Goal: Information Seeking & Learning: Learn about a topic

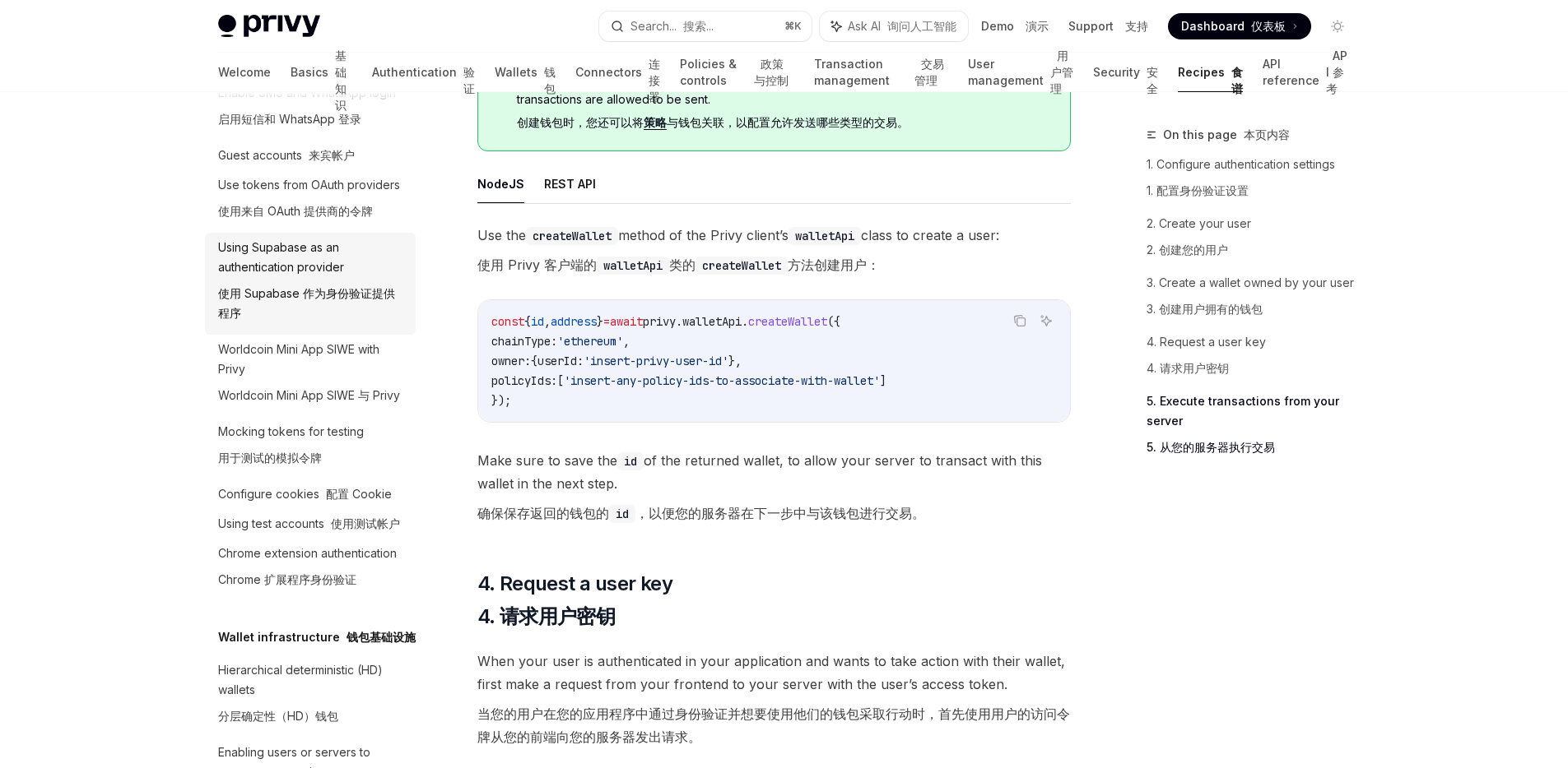
scroll to position [233, 0]
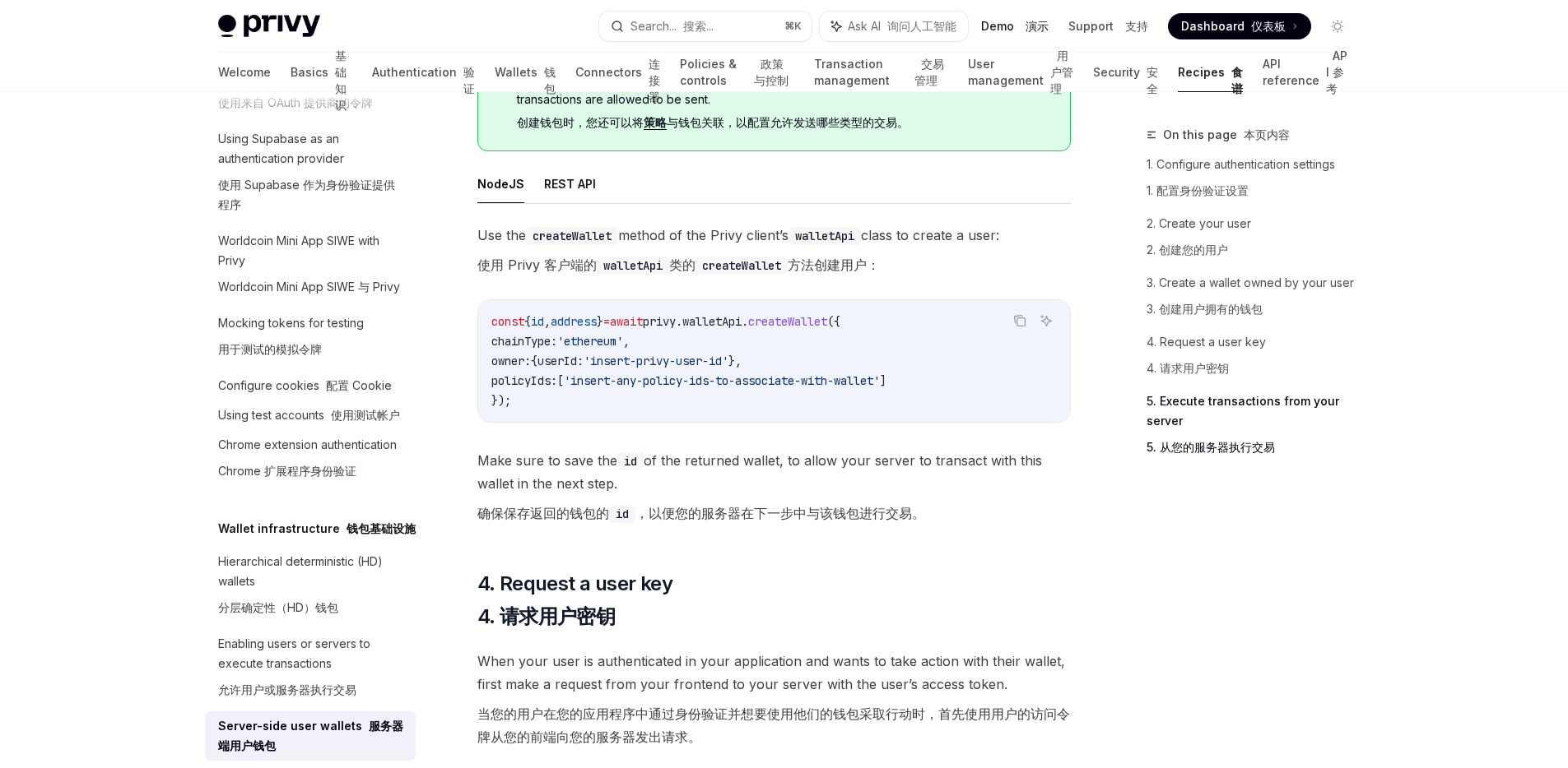
click at [996, 28] on link "Demo 演示" at bounding box center [1015, 27] width 68 height 17
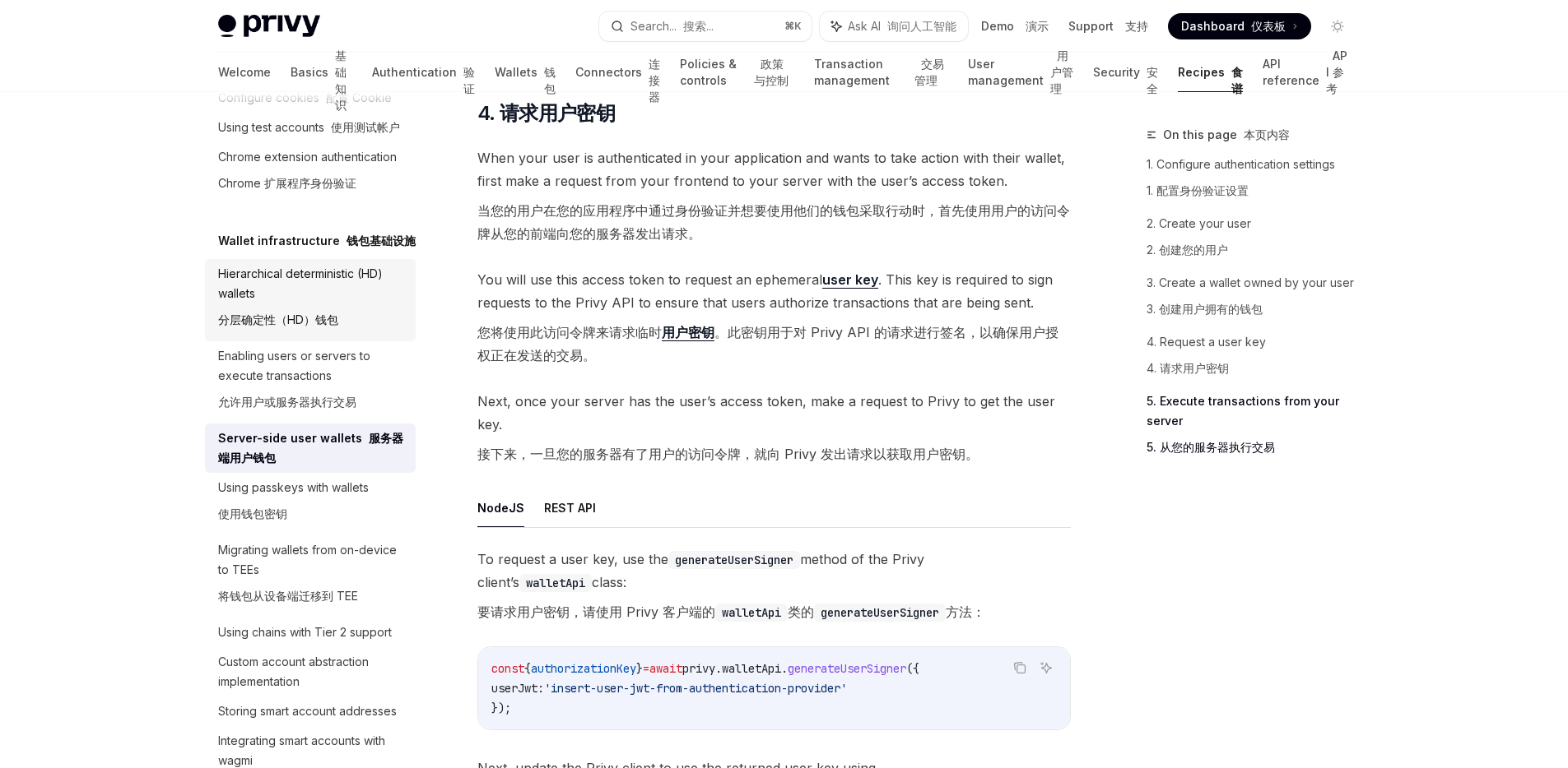
scroll to position [523, 0]
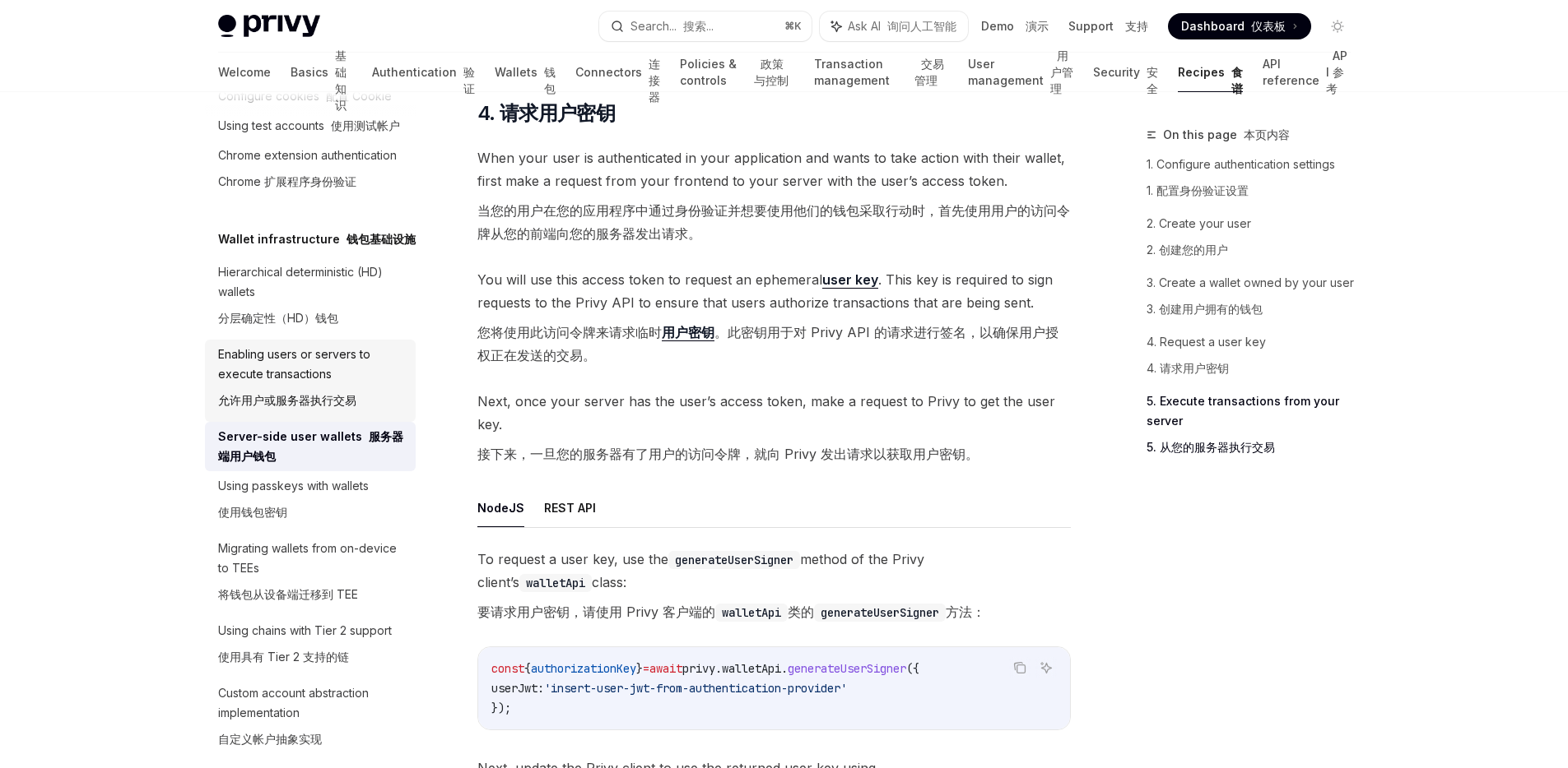
click at [296, 417] on div "Enabling users or servers to execute transactions 允许用户或服务器执行交易" at bounding box center [312, 381] width 188 height 72
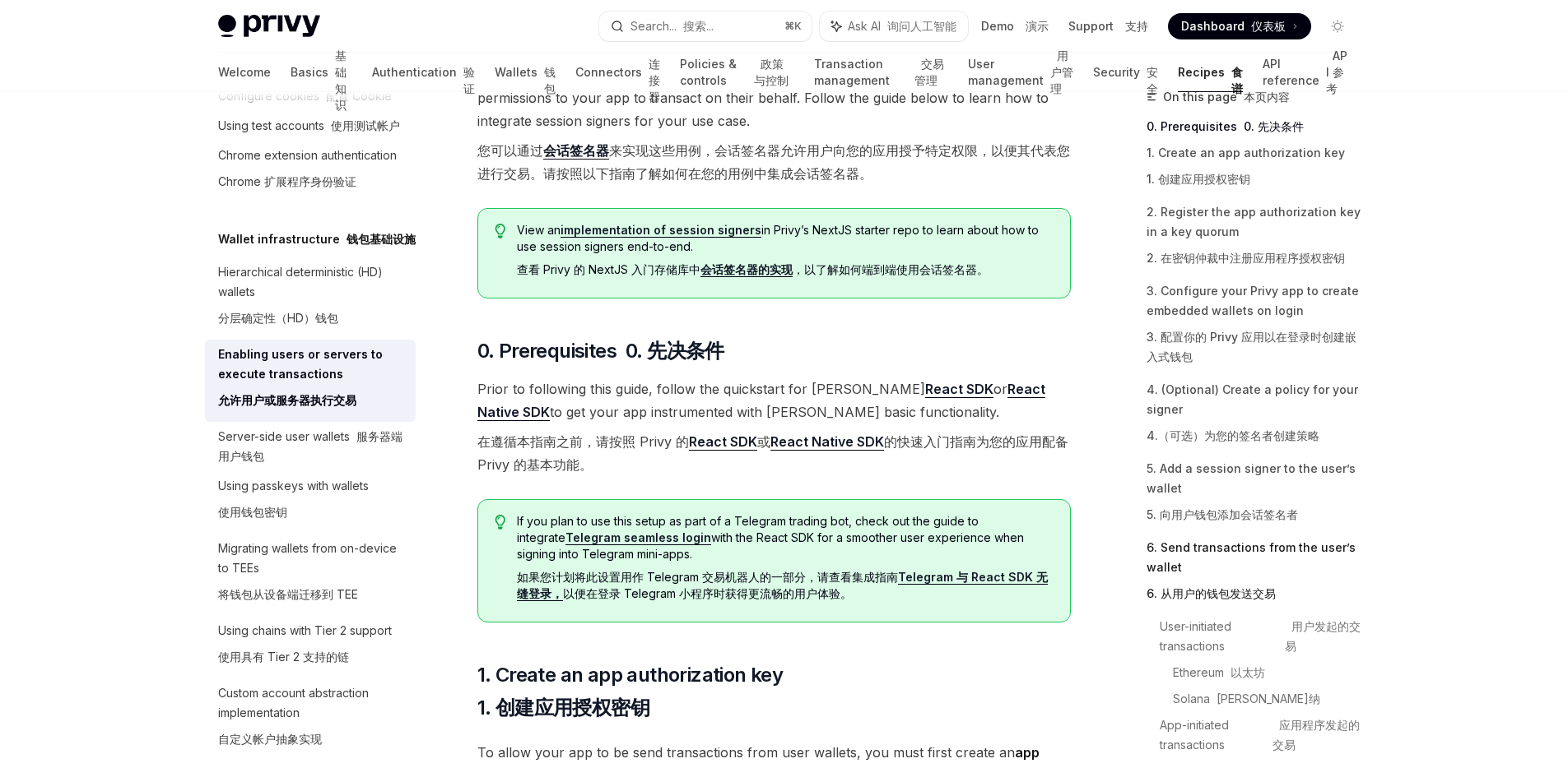
scroll to position [41, 0]
click at [1210, 667] on link "Ethereum 以太坊" at bounding box center [1269, 669] width 191 height 26
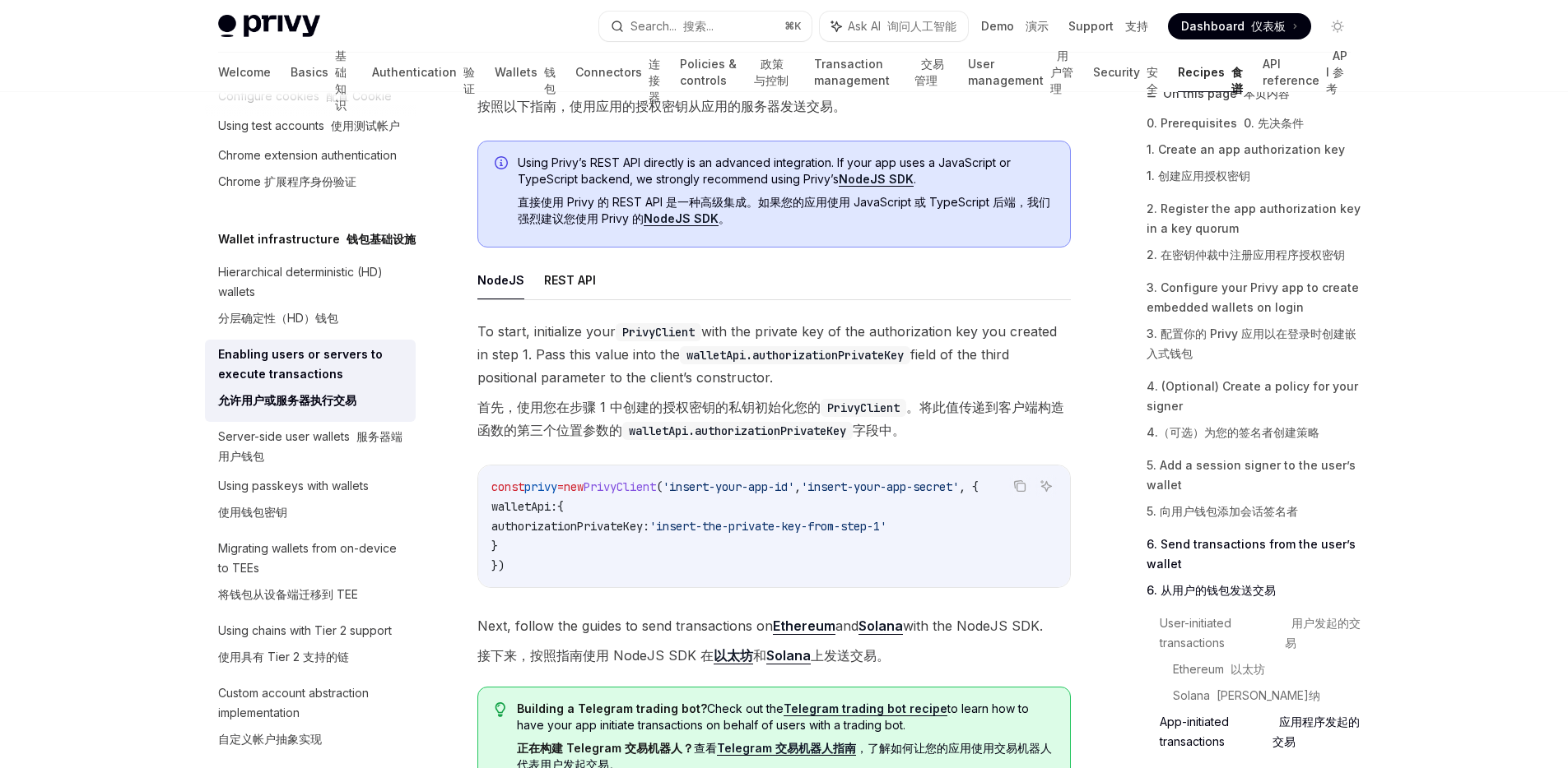
scroll to position [6221, 0]
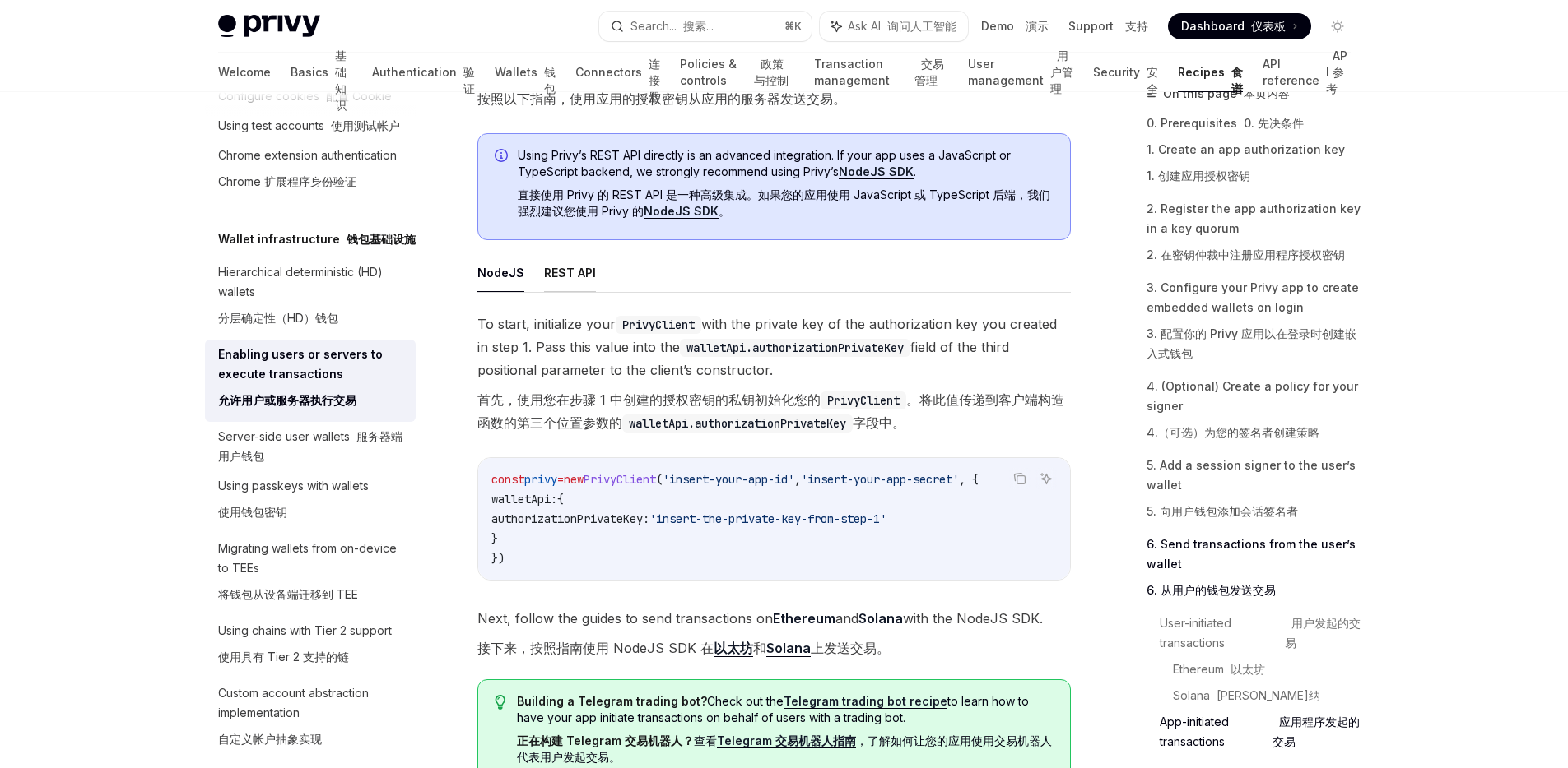
click at [573, 292] on button "REST API" at bounding box center [570, 273] width 52 height 39
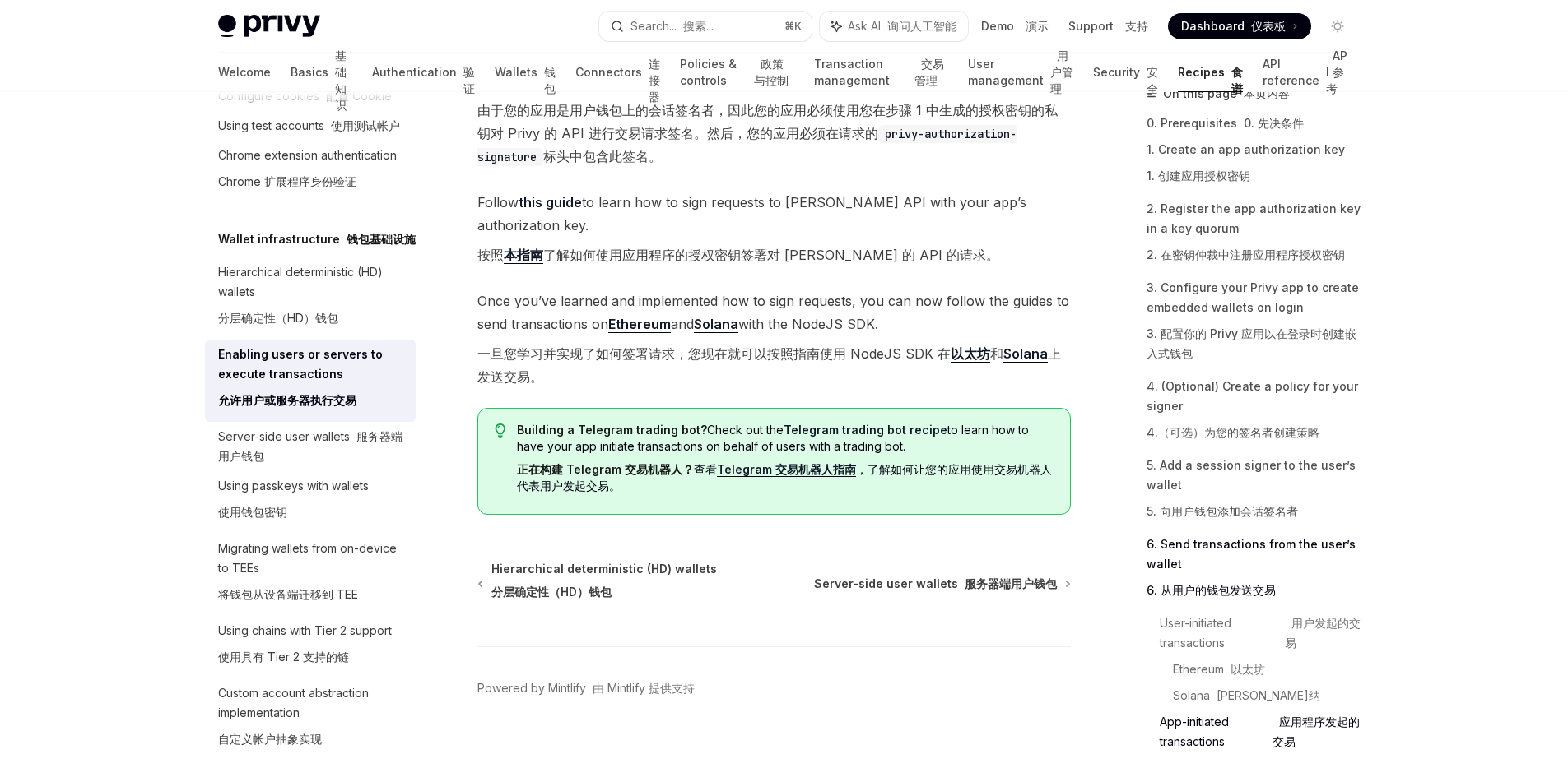
scroll to position [6522, 0]
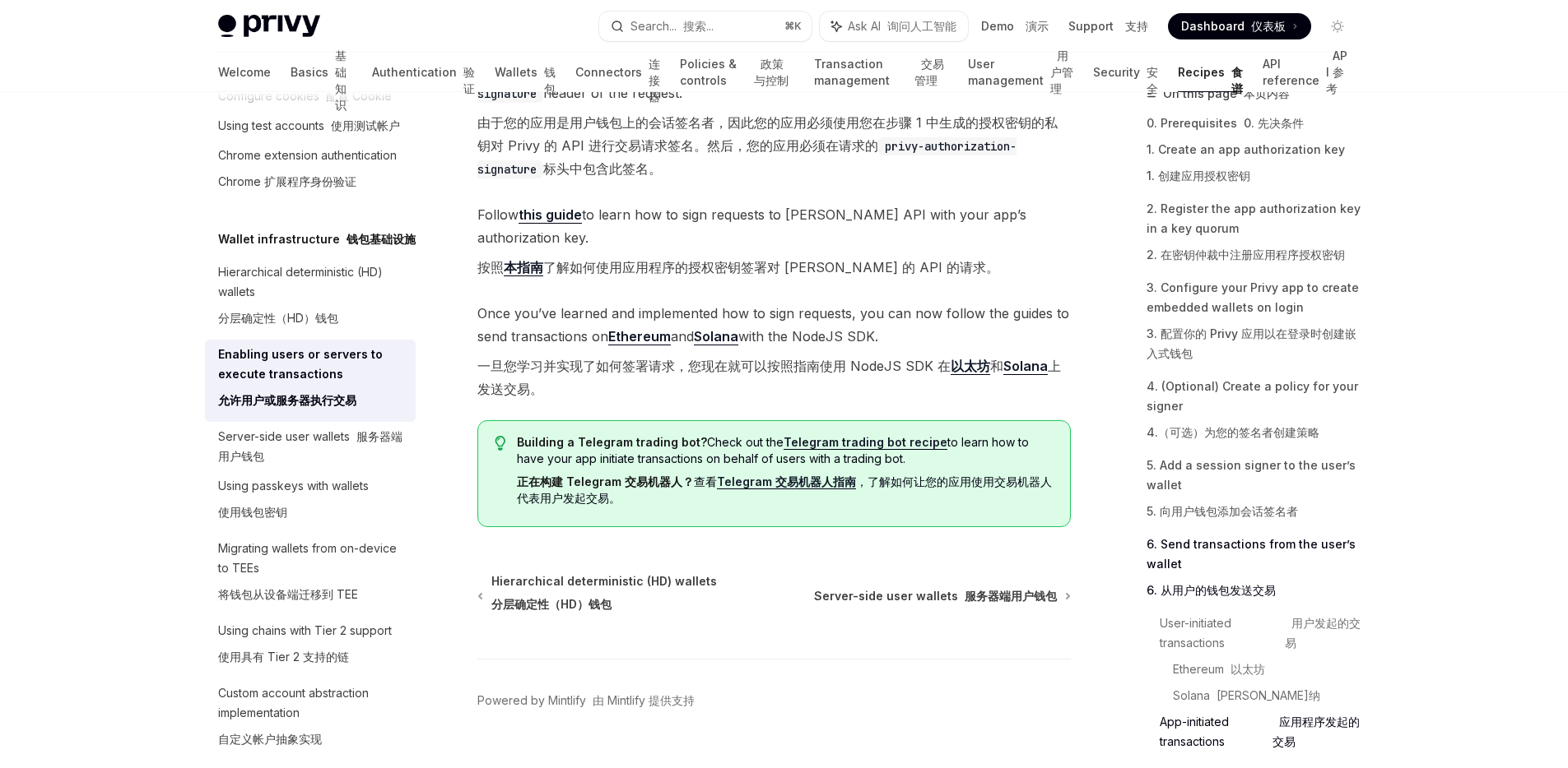
click at [544, 224] on link "this guide" at bounding box center [551, 215] width 64 height 18
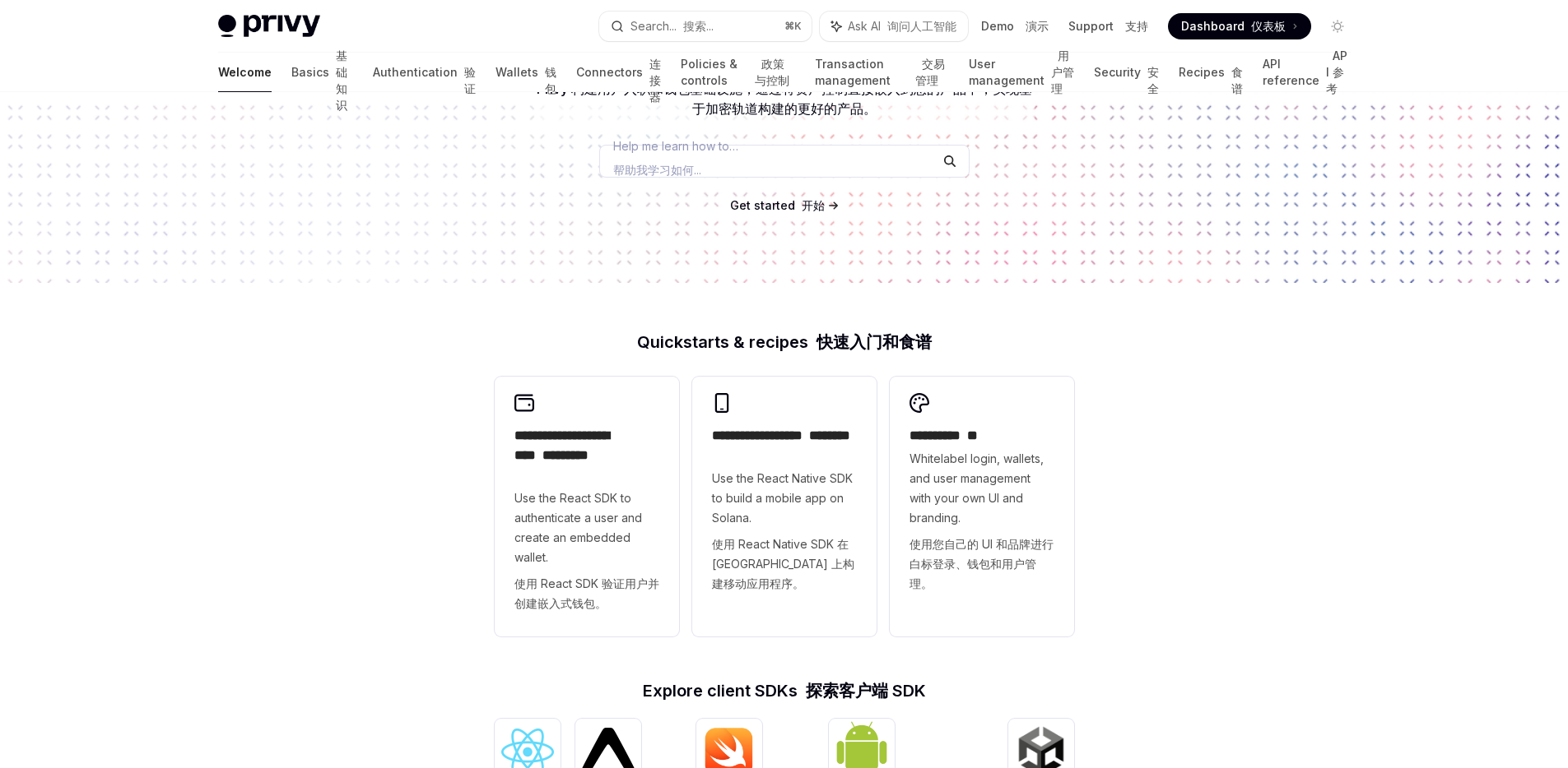
scroll to position [523, 0]
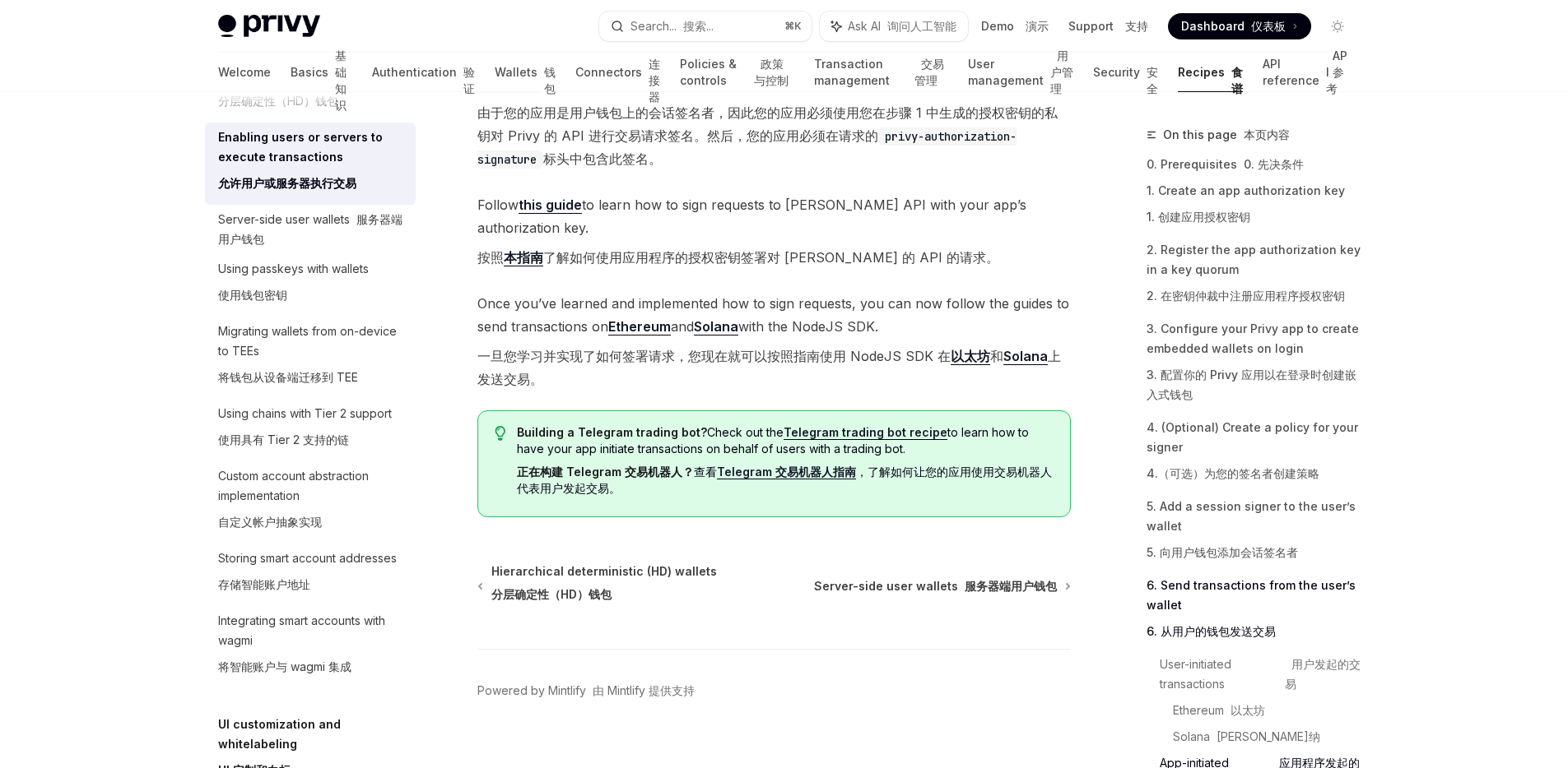
scroll to position [6175, 0]
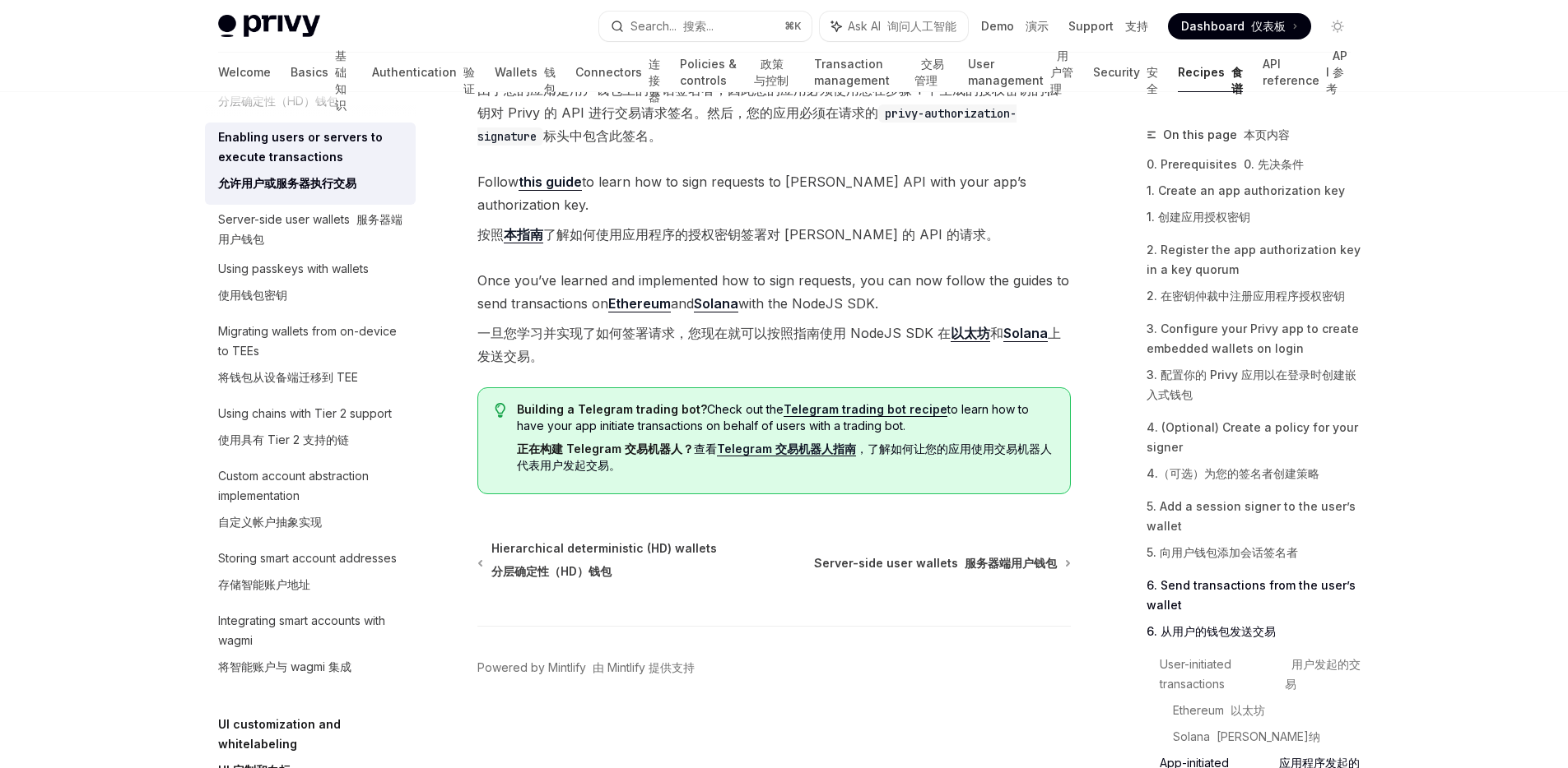
scroll to position [6221, 0]
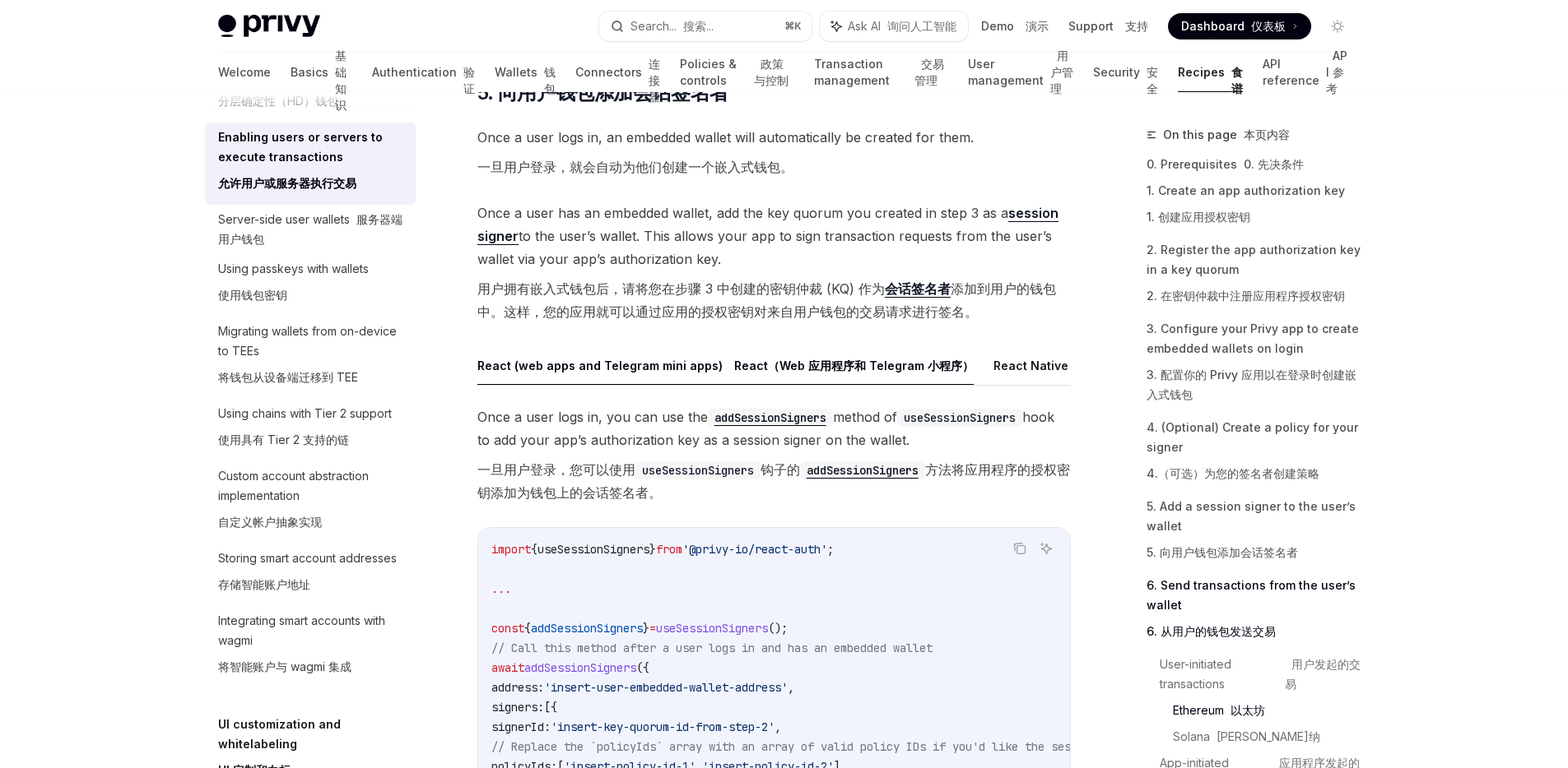
scroll to position [3564, 0]
click at [1023, 384] on button "React Native (mobile apps) React Native（移动应用）" at bounding box center [1149, 365] width 313 height 39
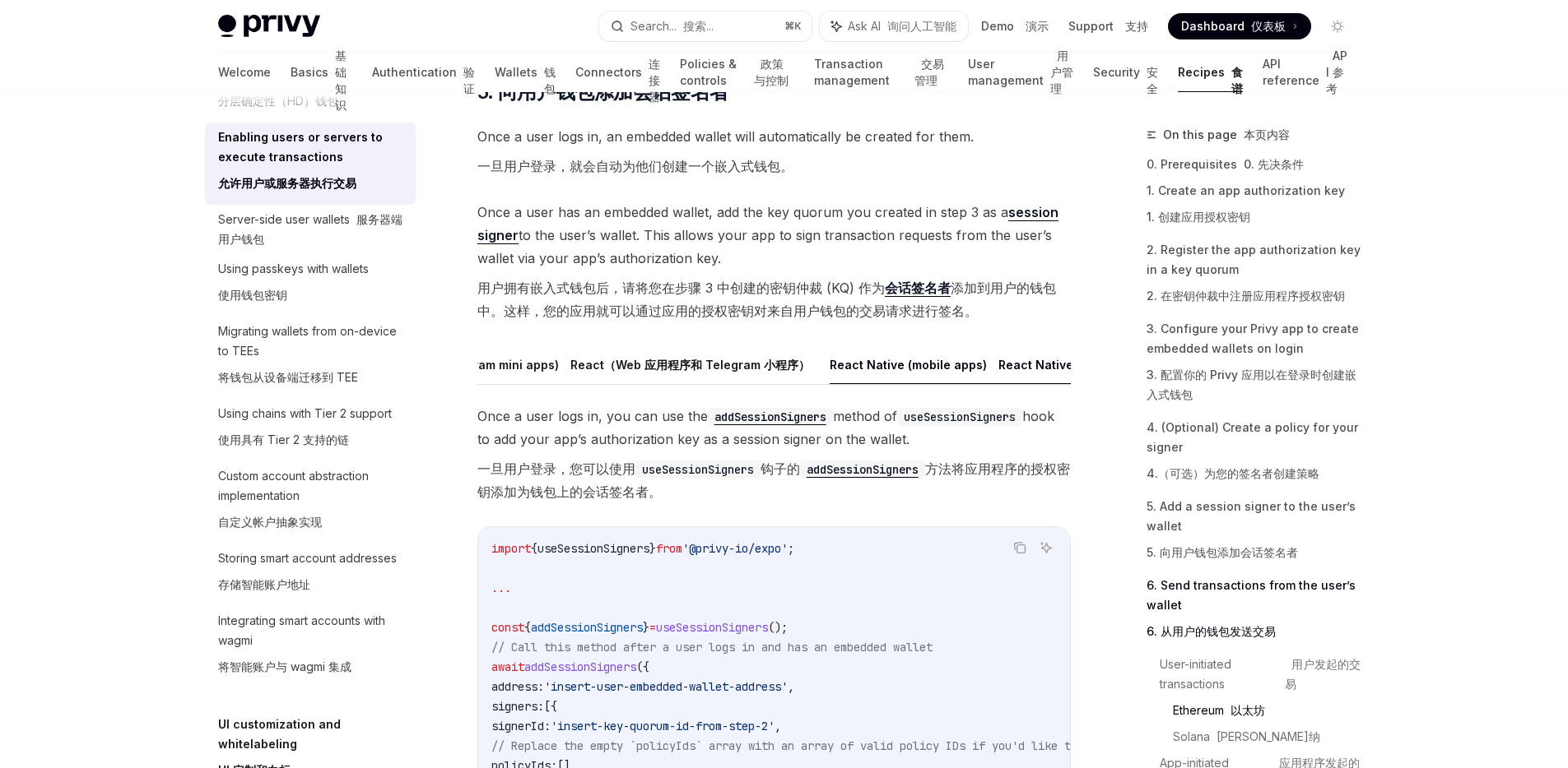
scroll to position [0, 202]
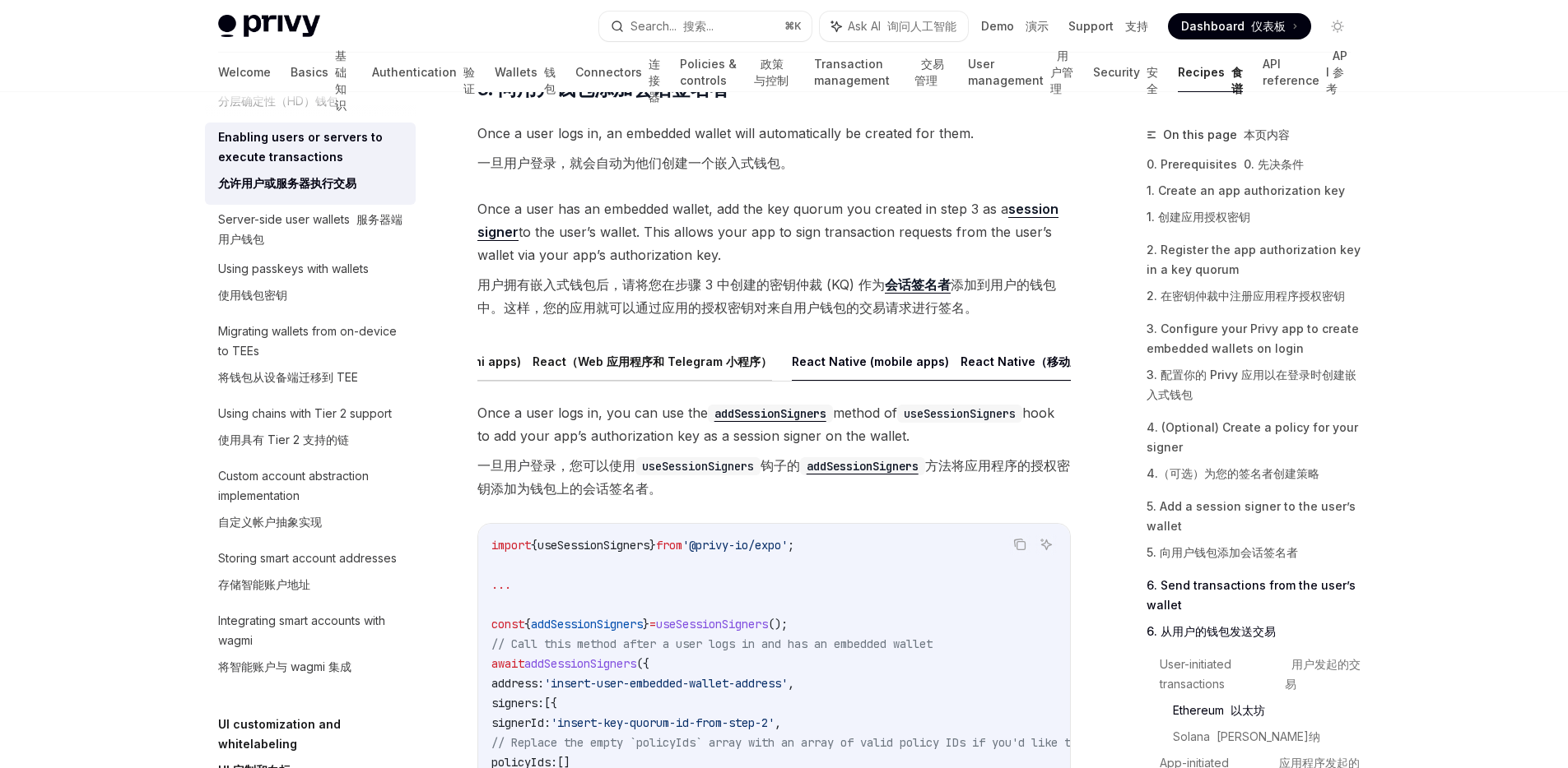
click at [723, 369] on font "React（Web 应用程序和 Telegram 小程序）" at bounding box center [652, 361] width 240 height 14
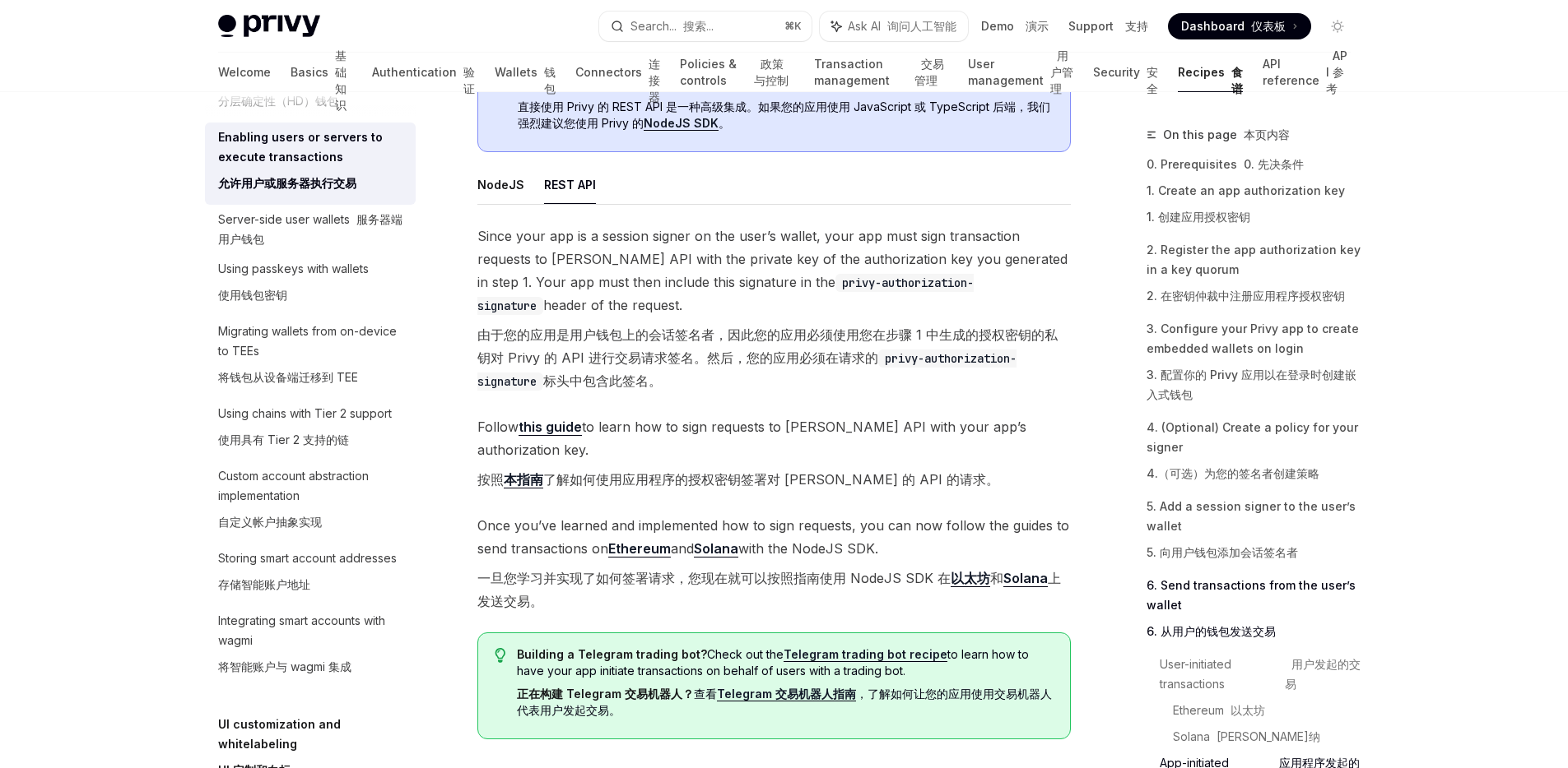
scroll to position [6028, 0]
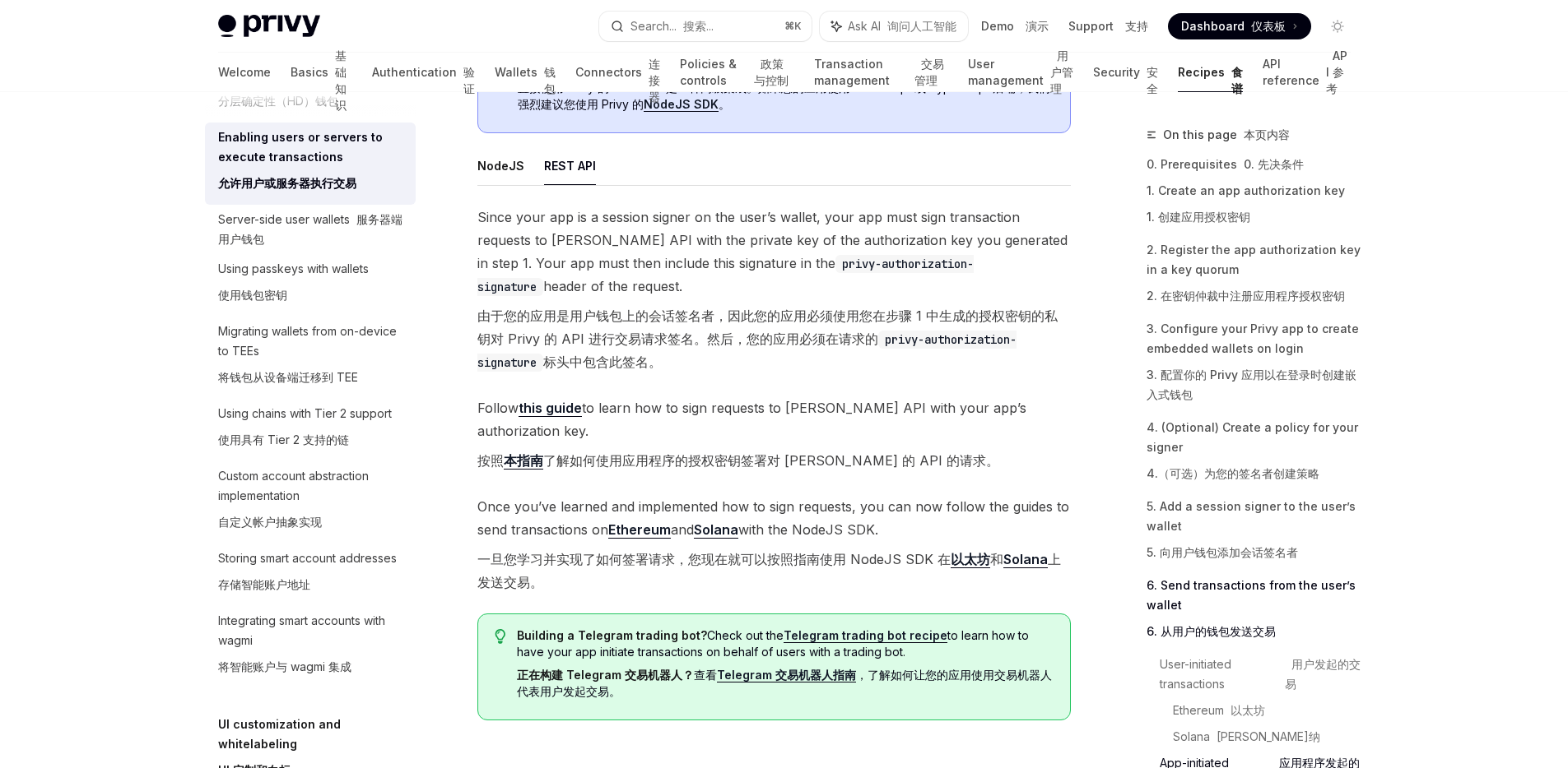
click at [1200, 80] on link "Recipes 食谱" at bounding box center [1210, 72] width 65 height 39
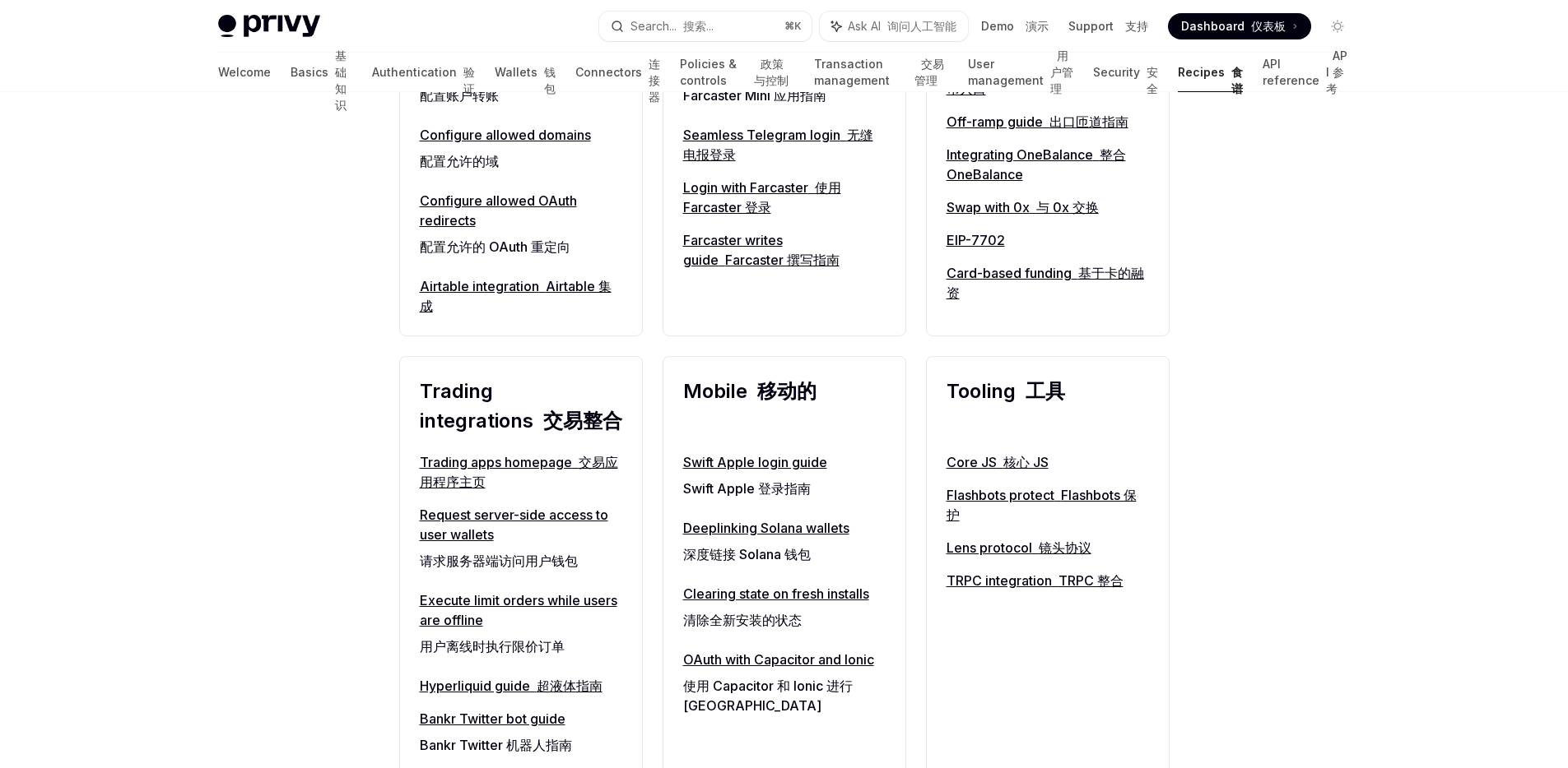
scroll to position [1435, 0]
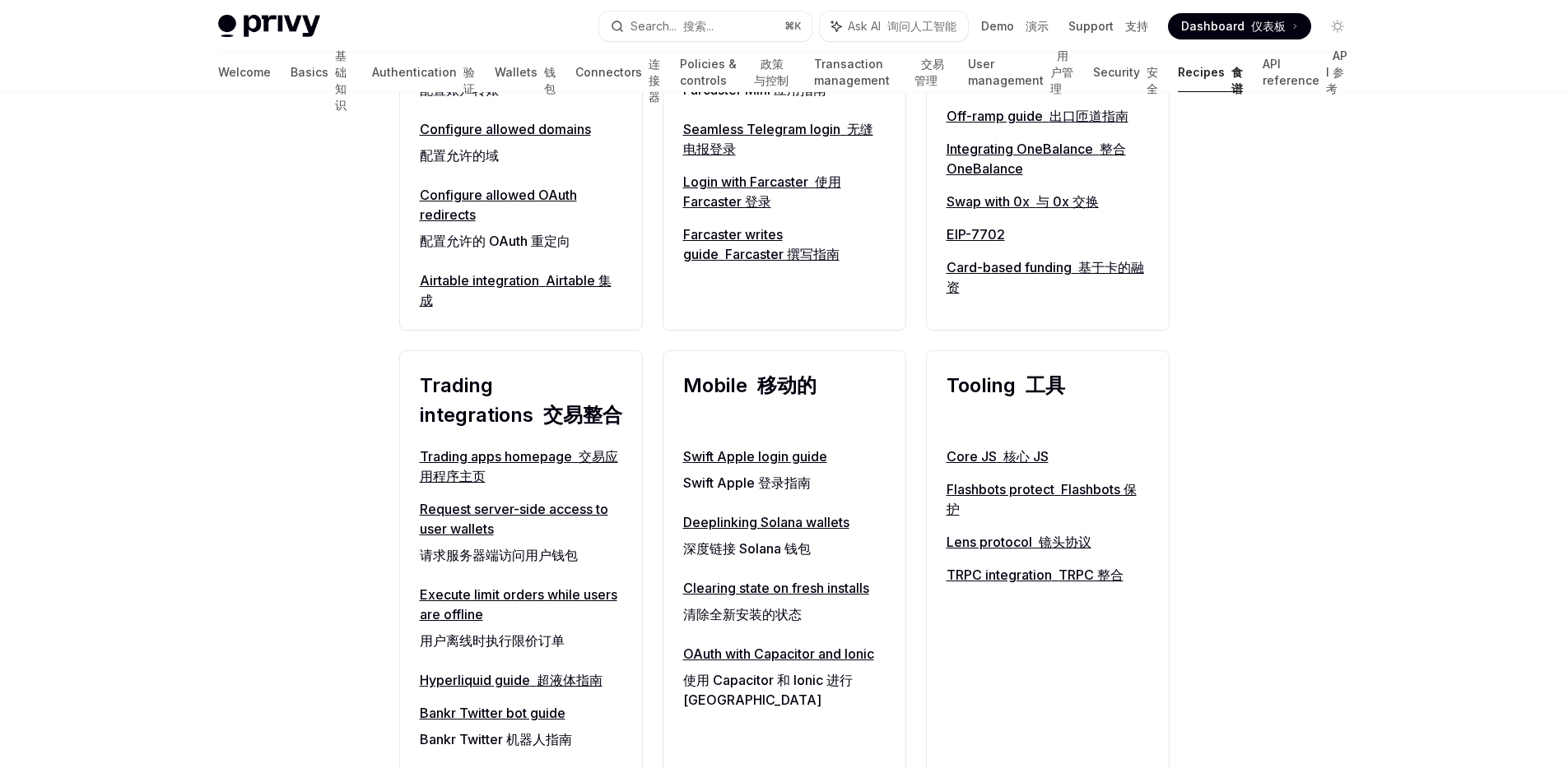
click at [586, 597] on link "Execute limit orders while users are offline 用户离线时执行限价订单" at bounding box center [521, 621] width 203 height 72
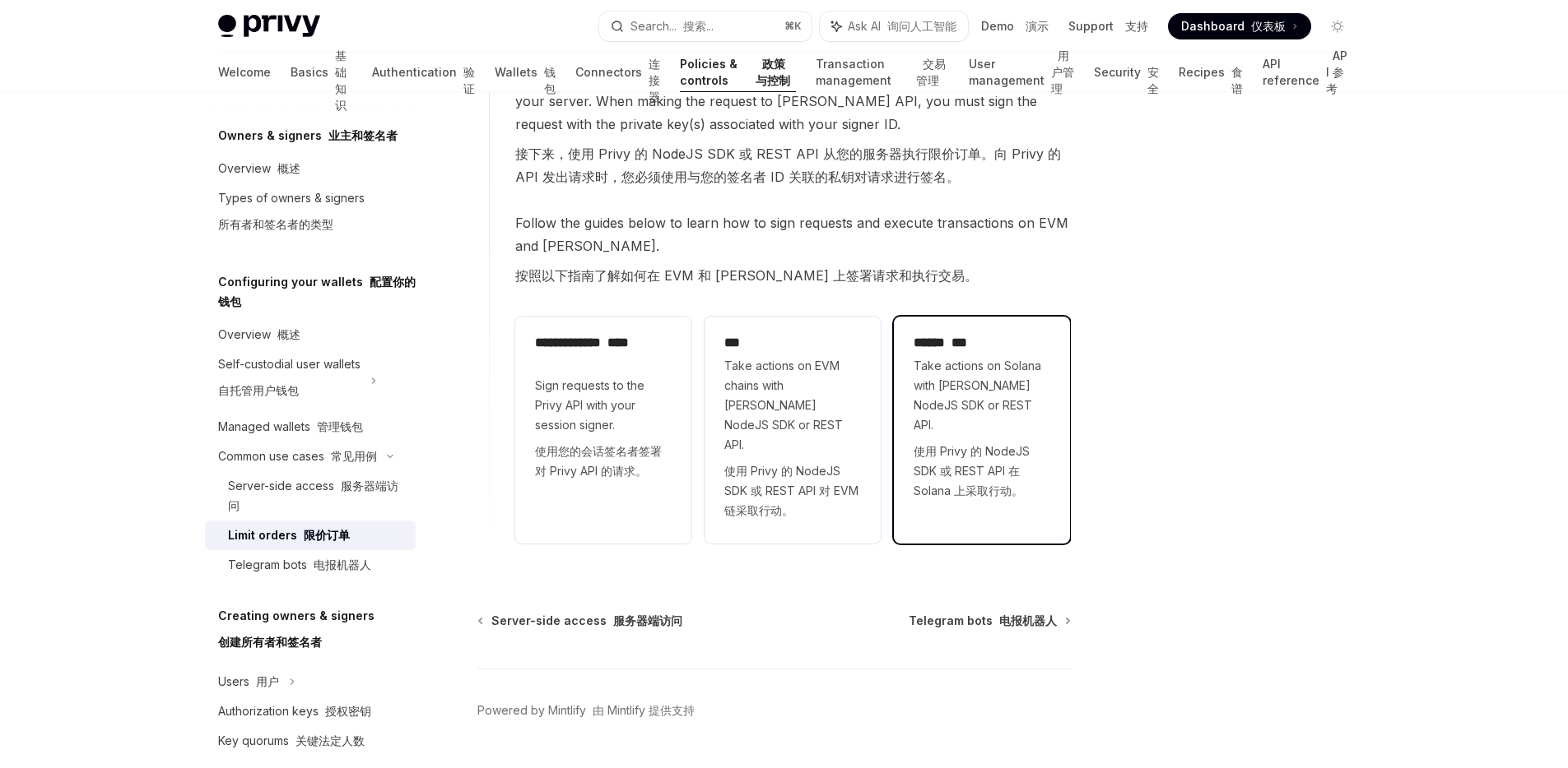
scroll to position [996, 0]
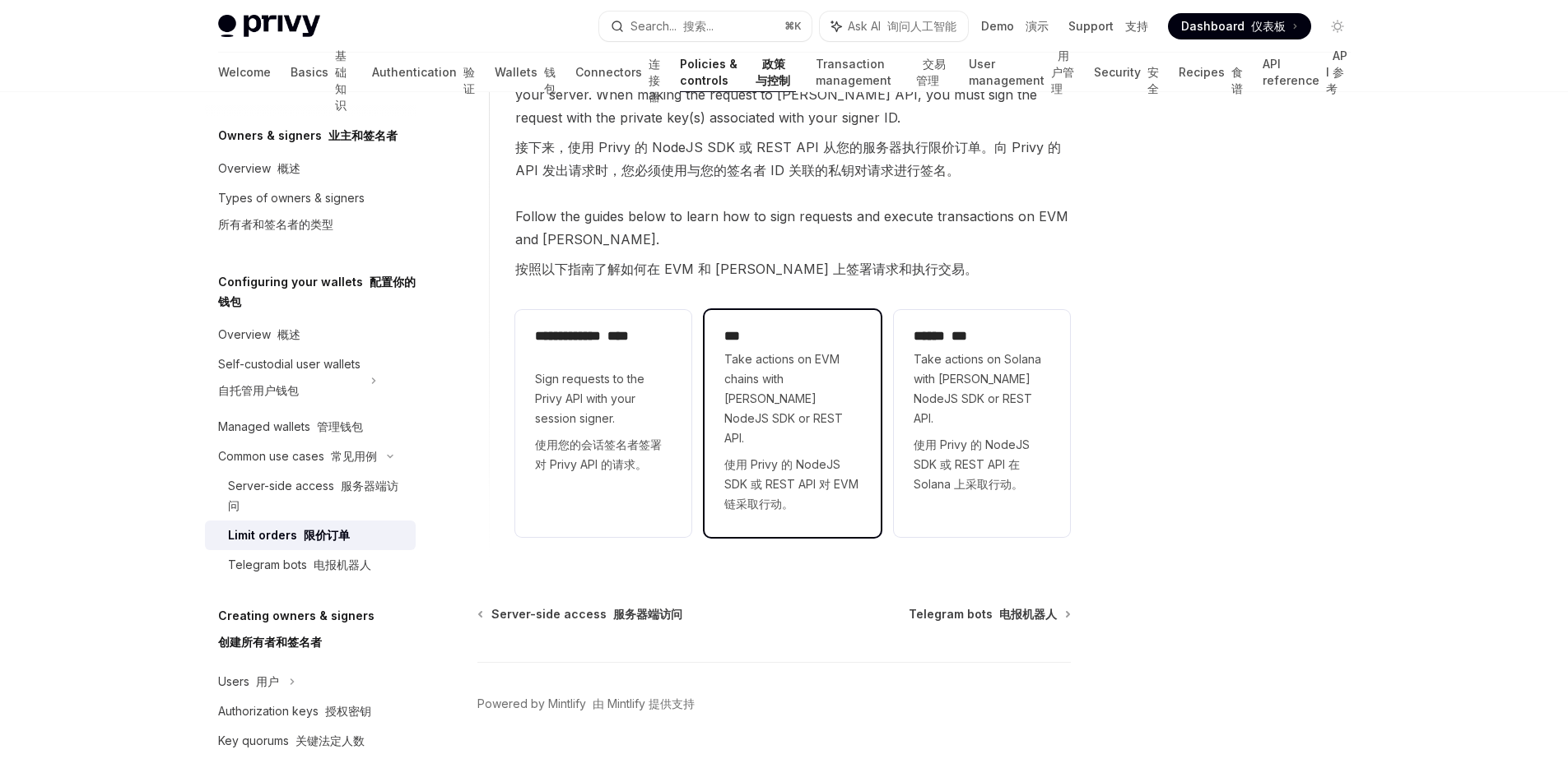
click at [818, 428] on span "Take actions on EVM chains with [PERSON_NAME] NodeJS SDK or REST API. 使用 Privy …" at bounding box center [792, 435] width 137 height 171
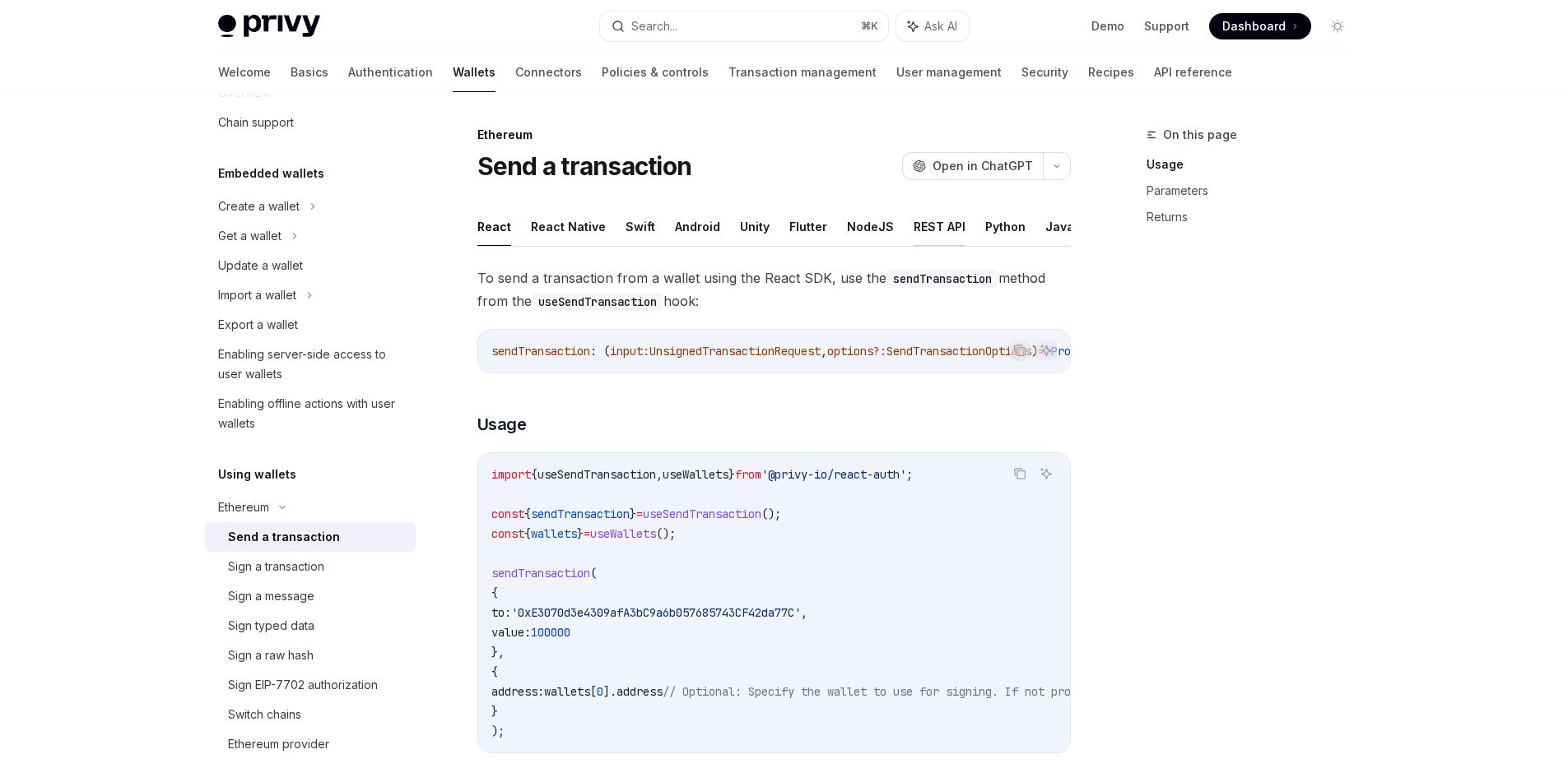
click at [914, 229] on button "REST API" at bounding box center [939, 227] width 52 height 39
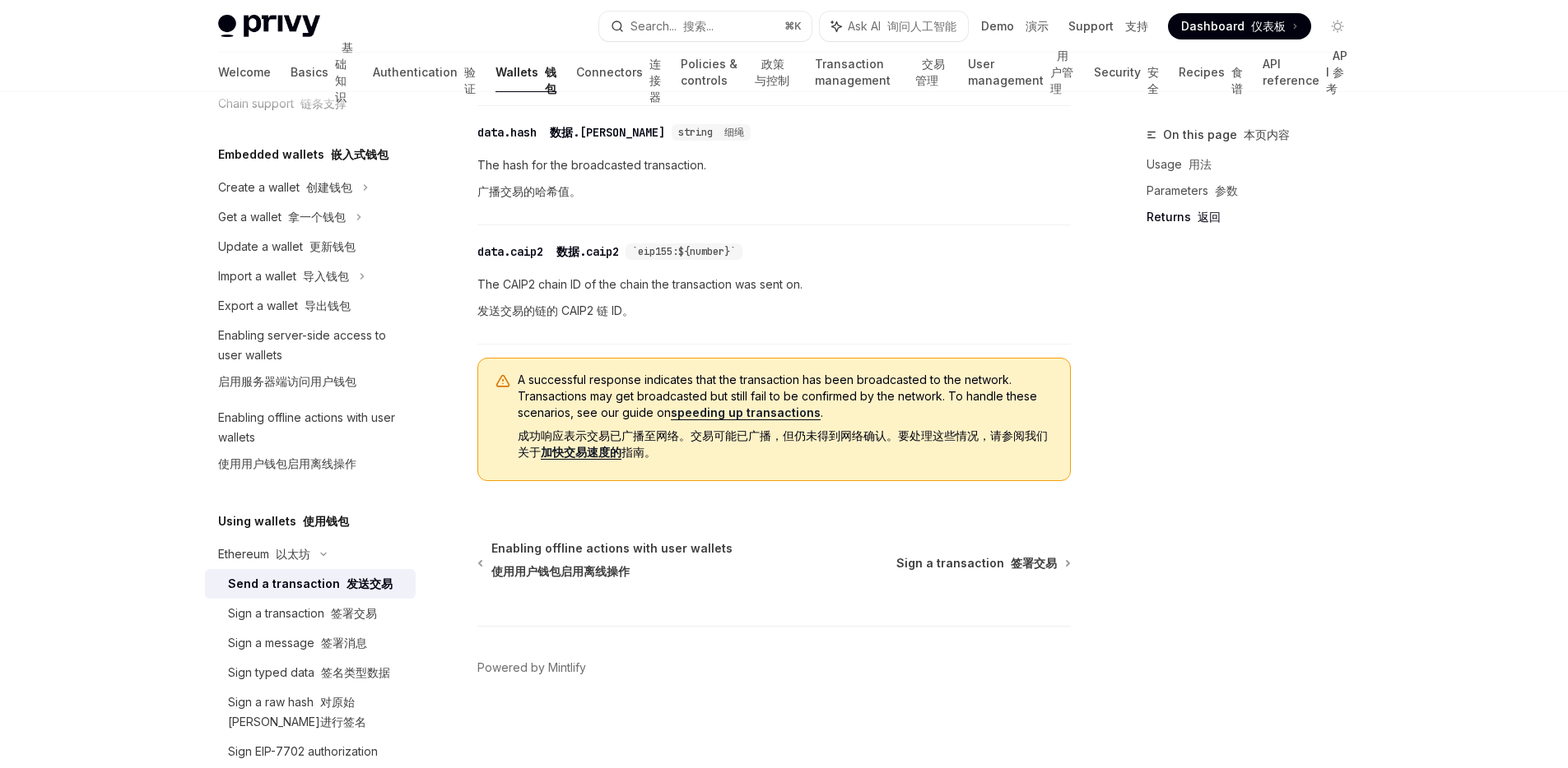
scroll to position [159, 0]
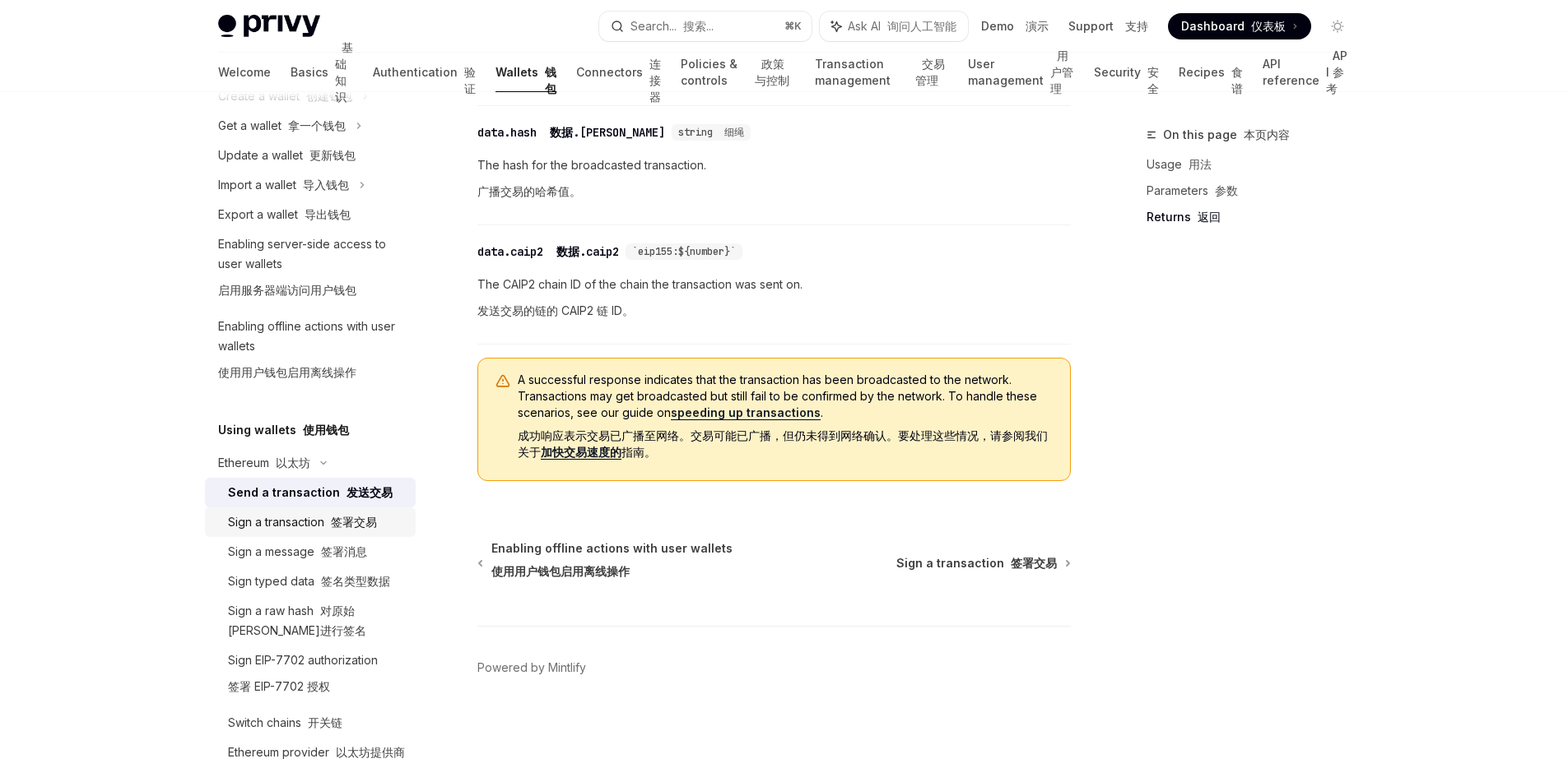
click at [345, 523] on font "签署交易" at bounding box center [354, 522] width 46 height 14
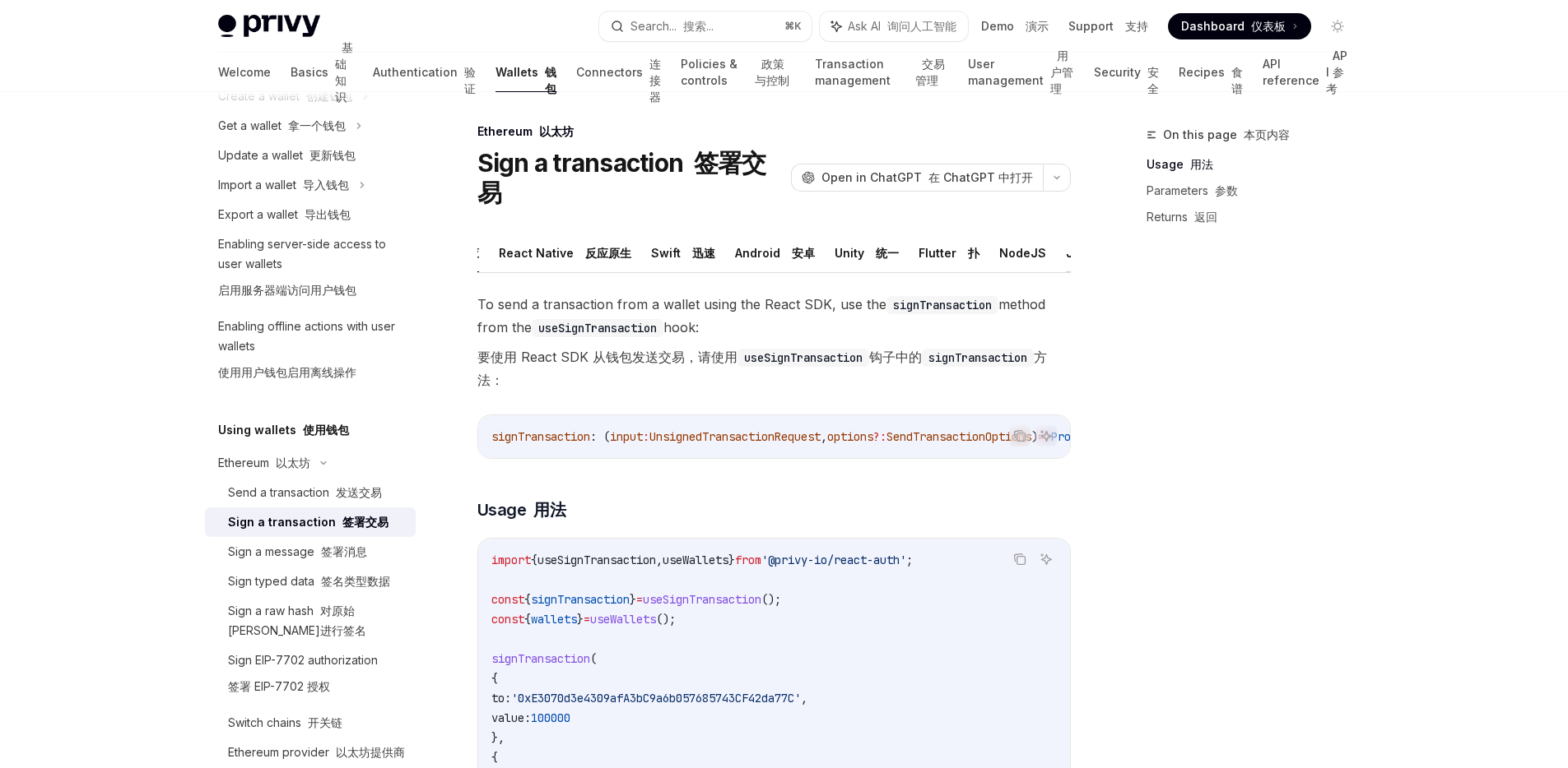
scroll to position [0, 141]
click at [1055, 234] on button "REST API" at bounding box center [1066, 253] width 52 height 39
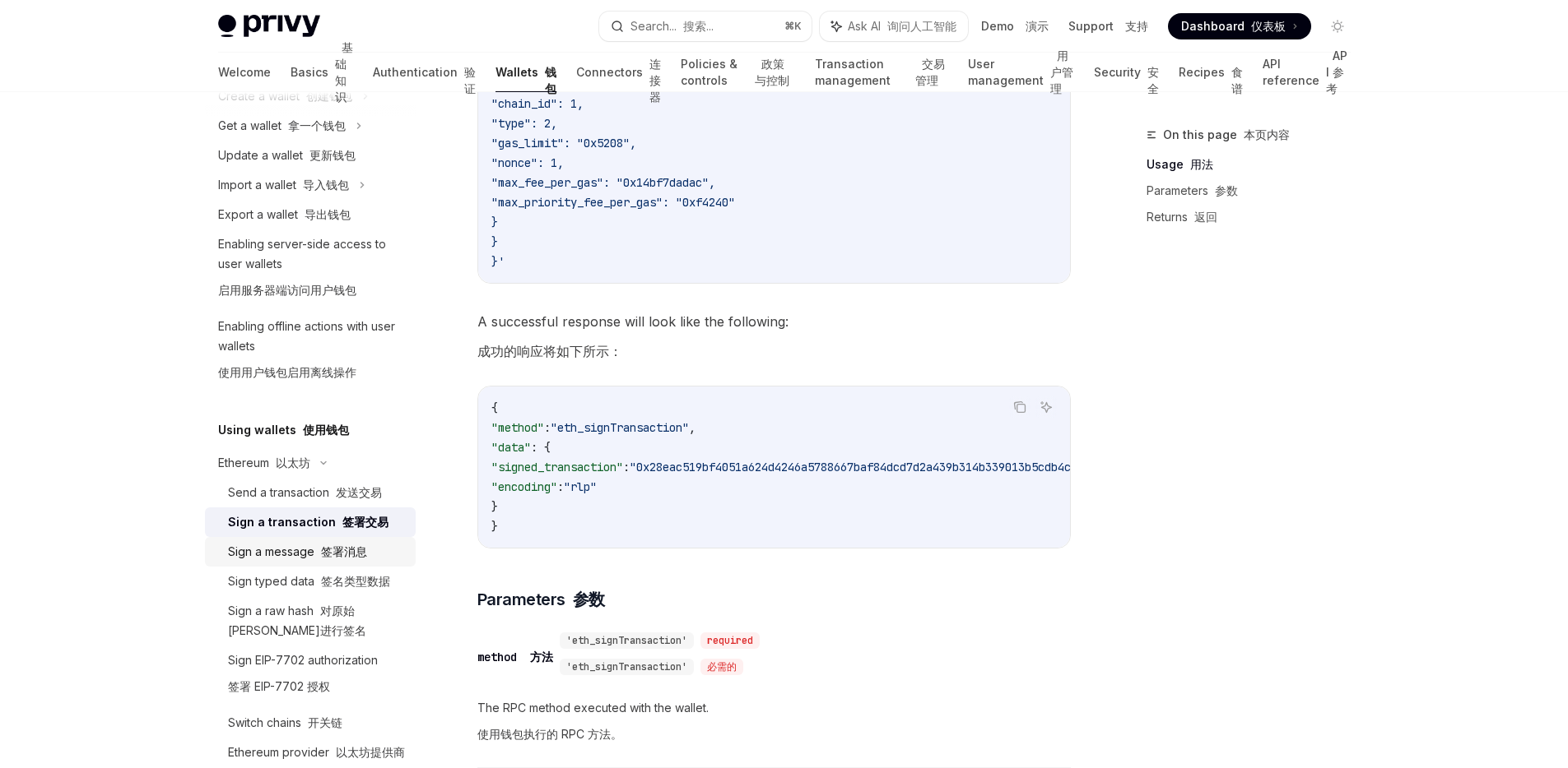
click at [339, 564] on link "Sign a message 签署消息" at bounding box center [310, 551] width 210 height 29
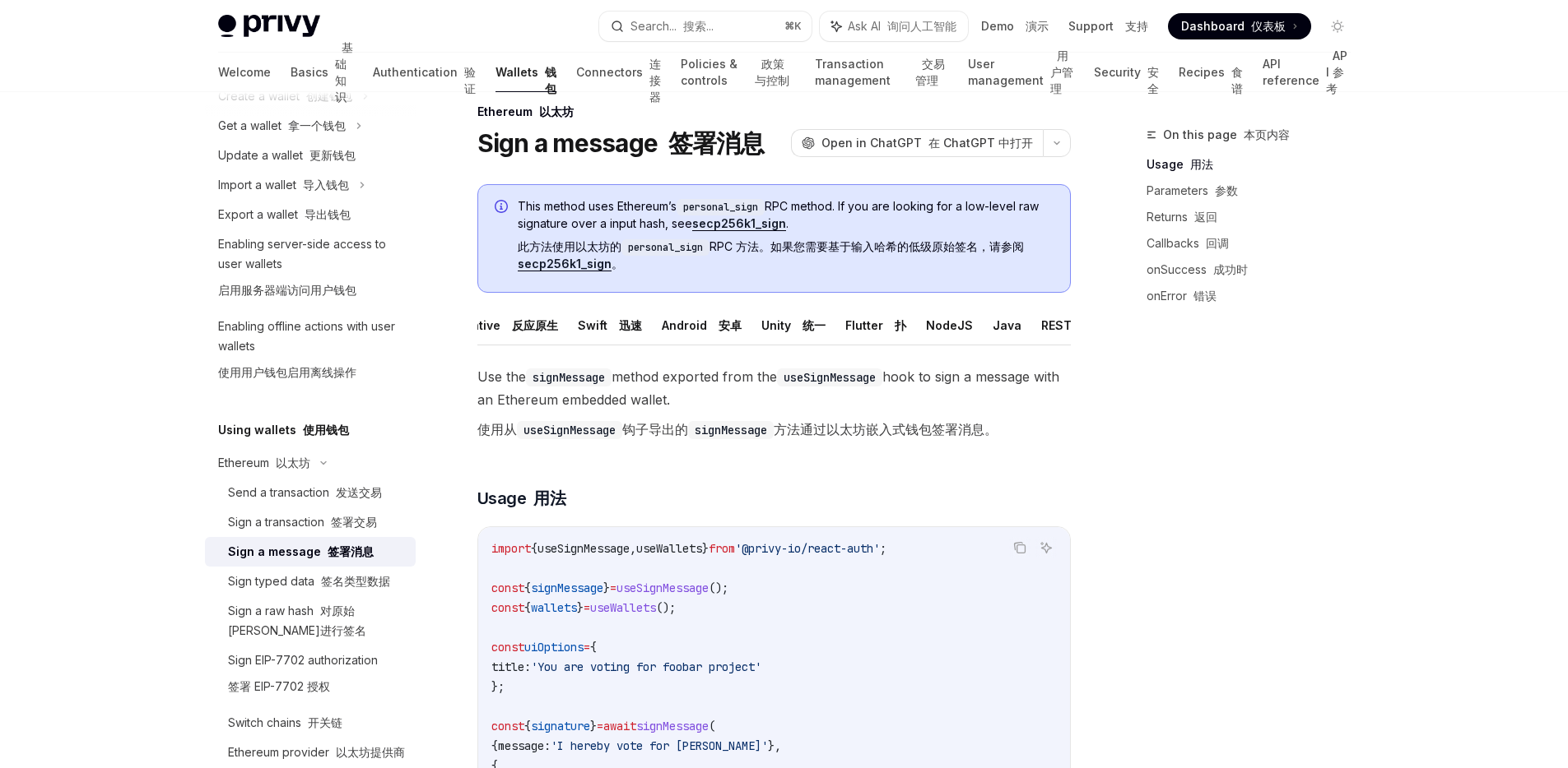
scroll to position [0, 141]
click at [1046, 335] on button "REST API" at bounding box center [1066, 325] width 52 height 39
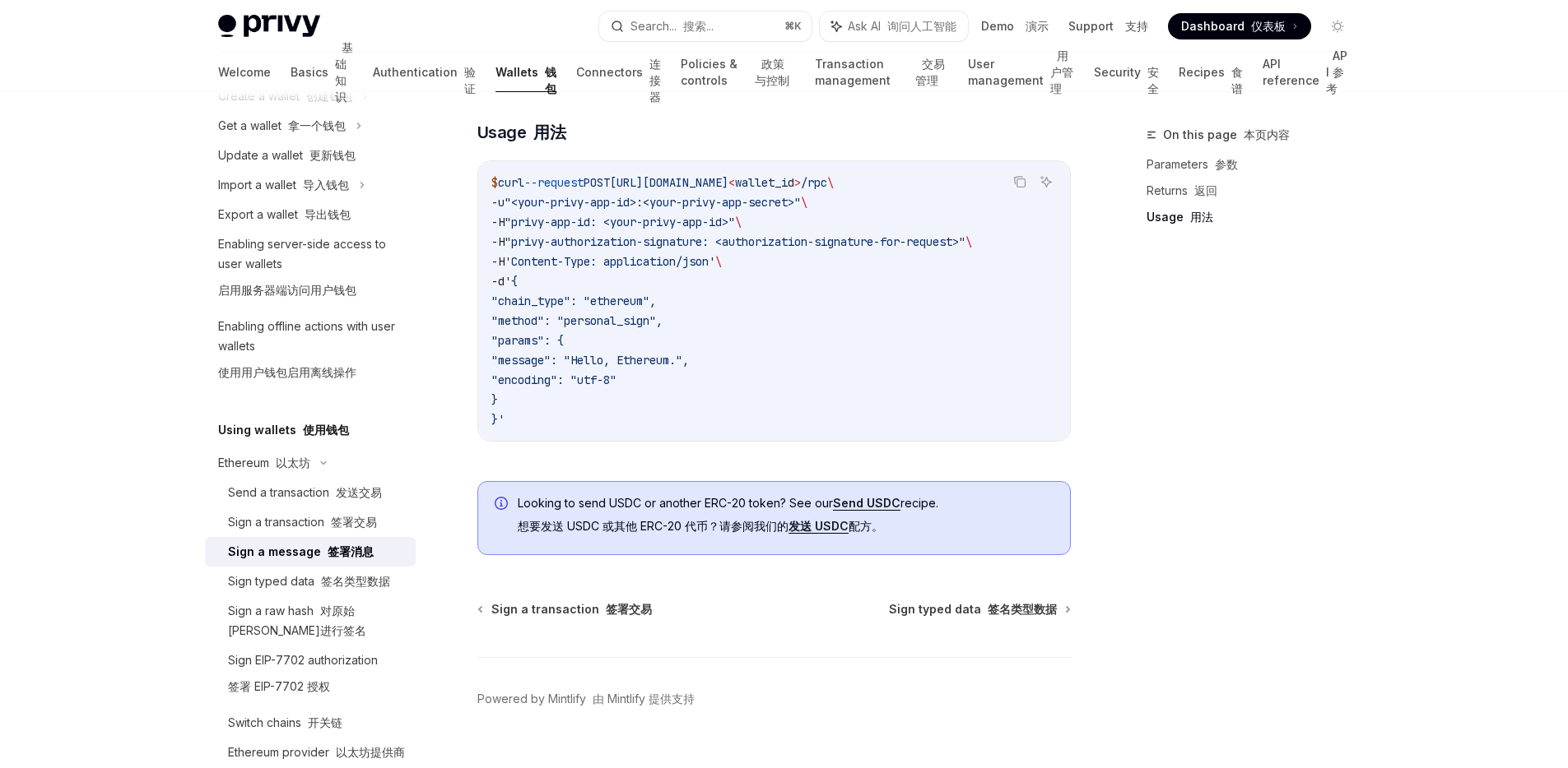
scroll to position [1846, 0]
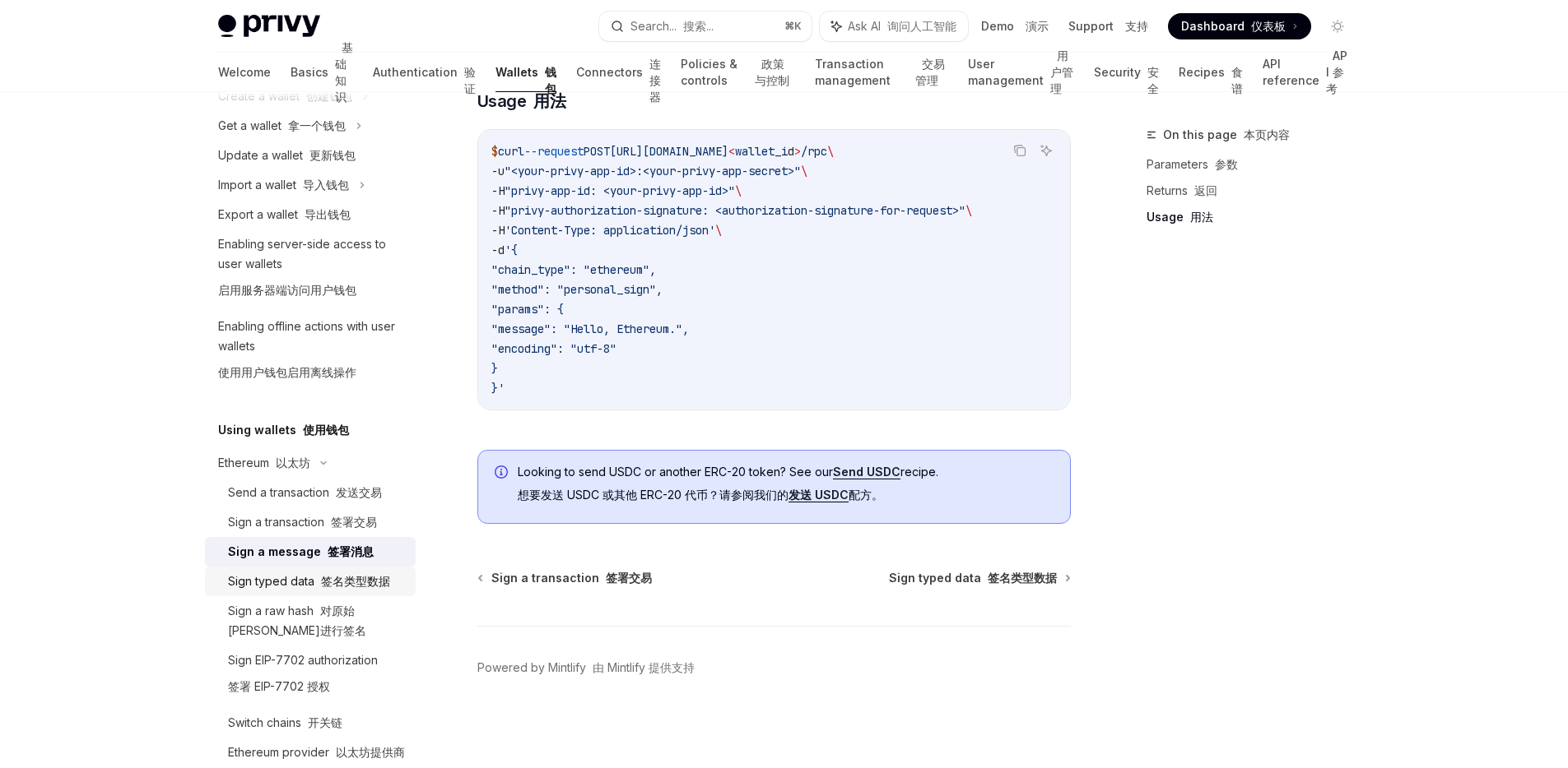
click at [333, 585] on font "签名类型数据" at bounding box center [355, 581] width 70 height 14
type textarea "*"
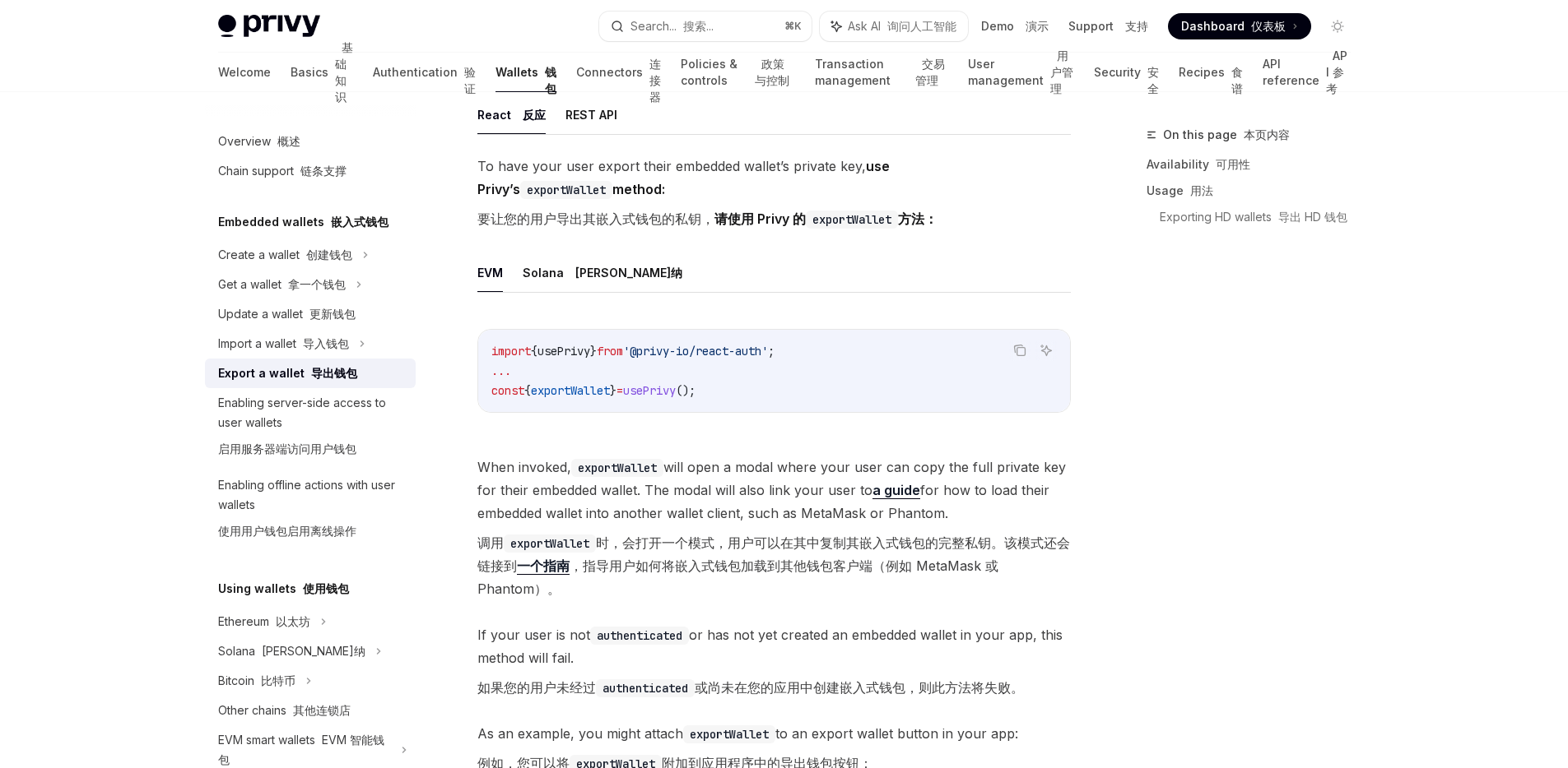
scroll to position [1054, 0]
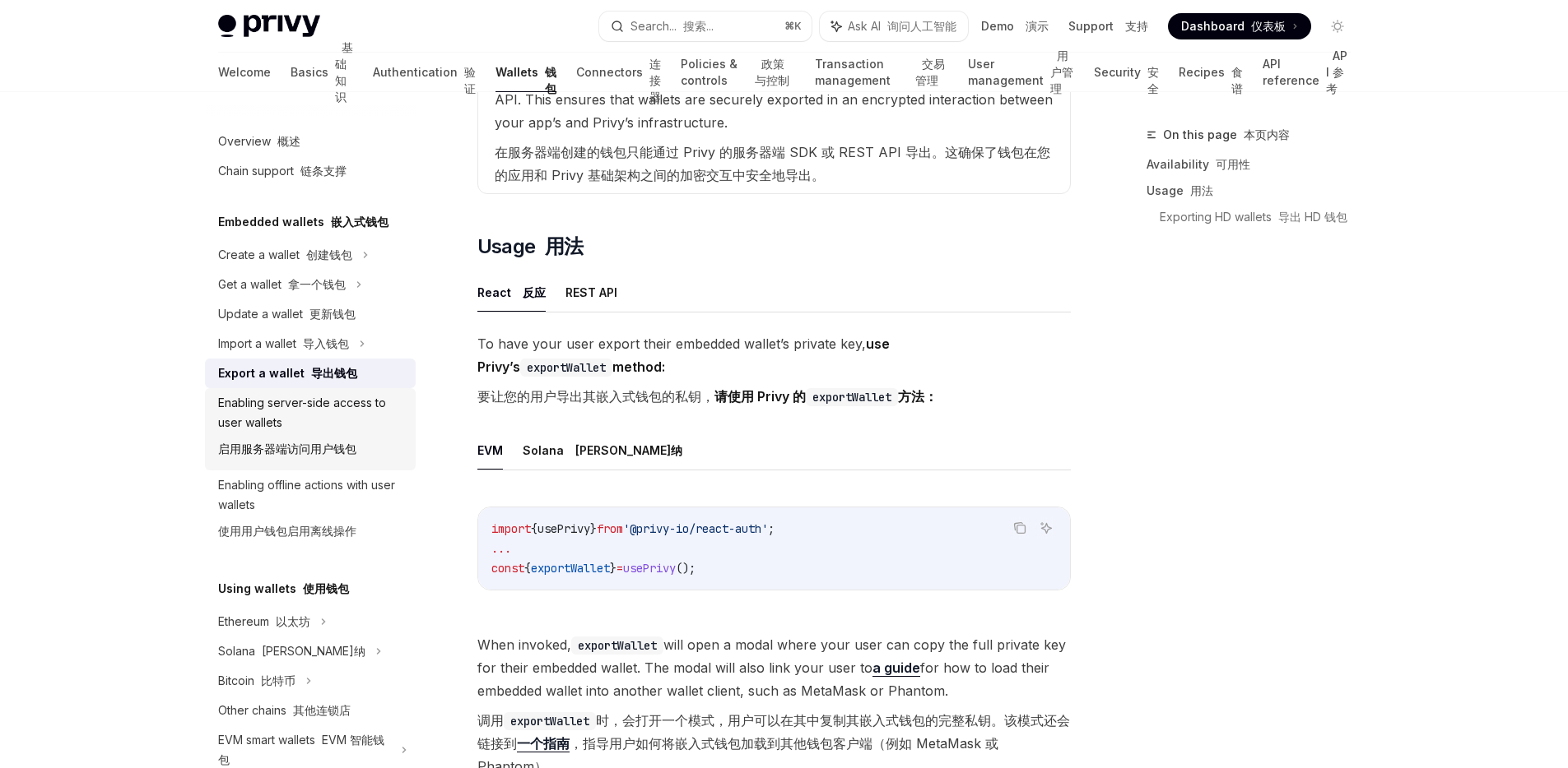
click at [303, 429] on div "Enabling server-side access to user wallets 启用服务器端访问用户钱包" at bounding box center [312, 429] width 188 height 72
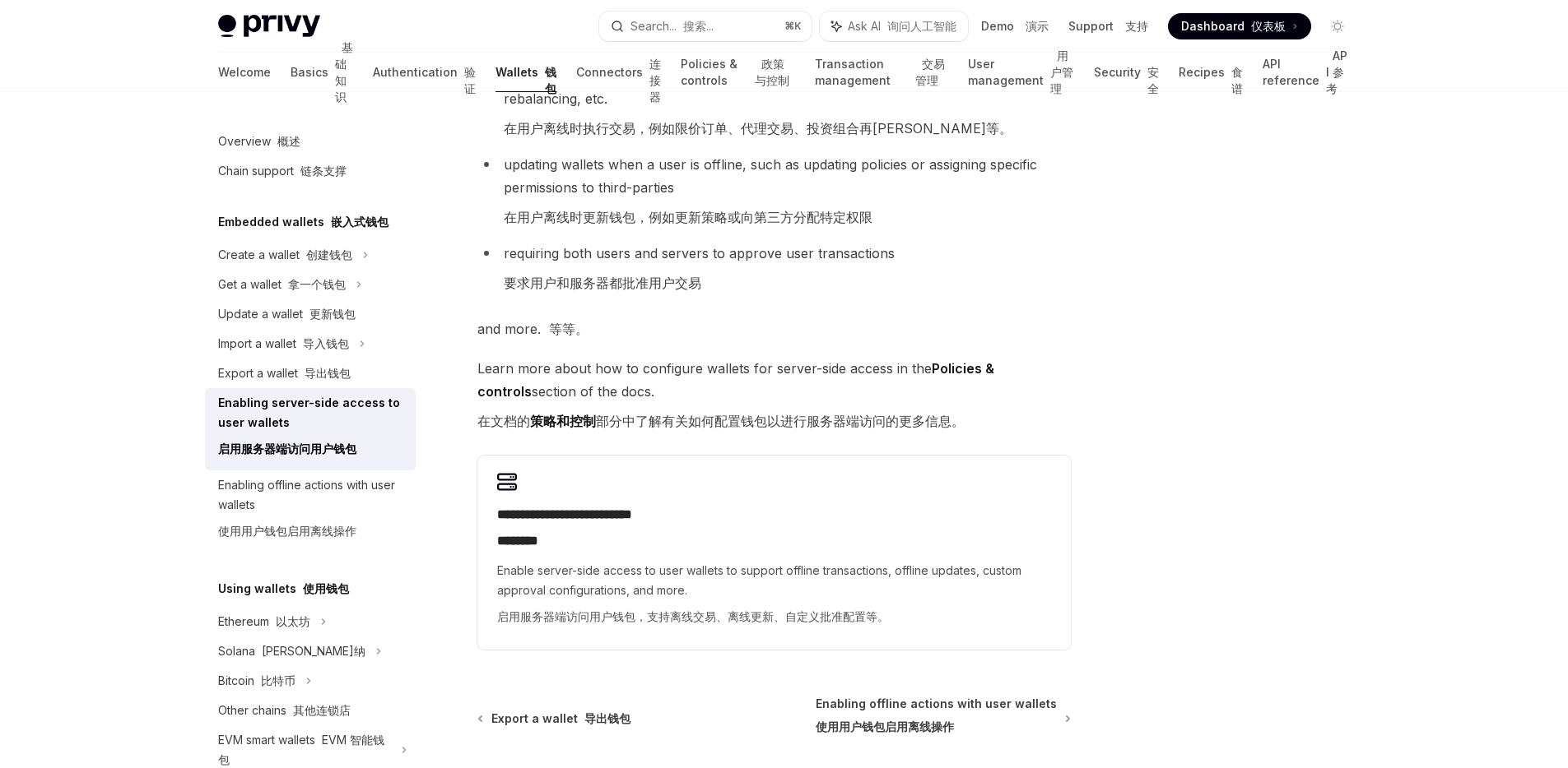
scroll to position [443, 0]
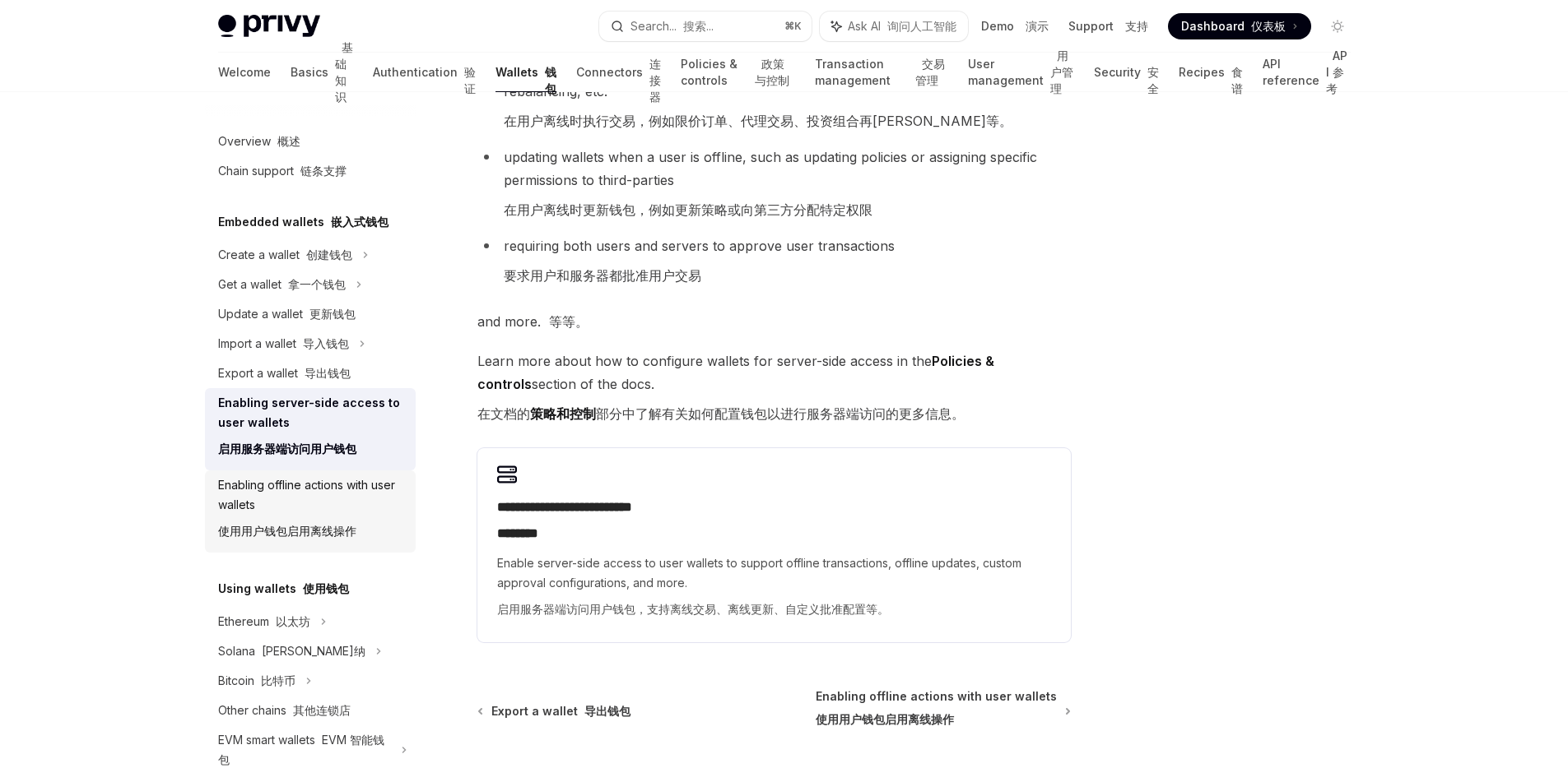
click at [349, 497] on div "Enabling offline actions with user wallets 使用用户钱包启用离线操作" at bounding box center [312, 512] width 188 height 72
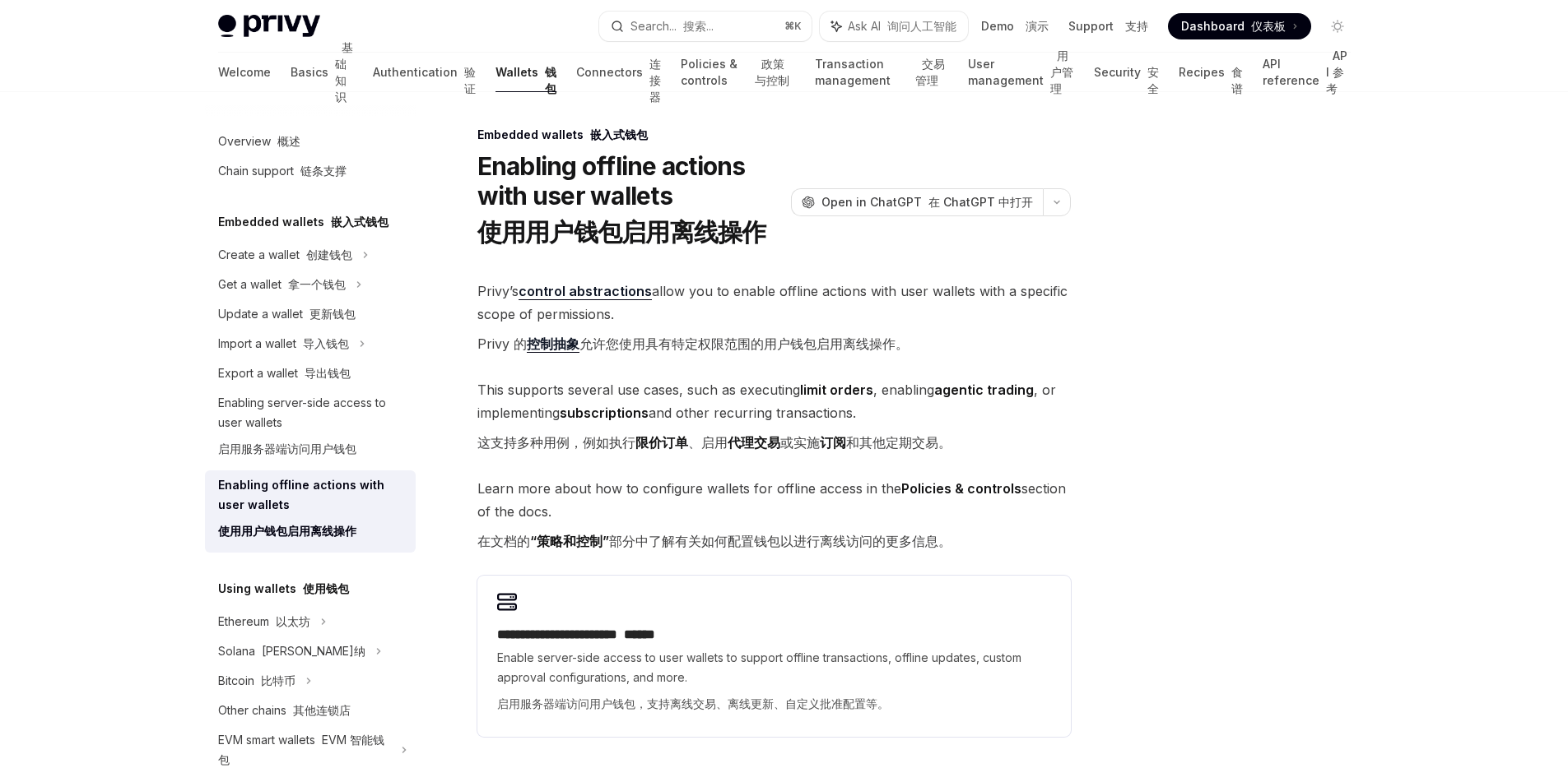
type textarea "*"
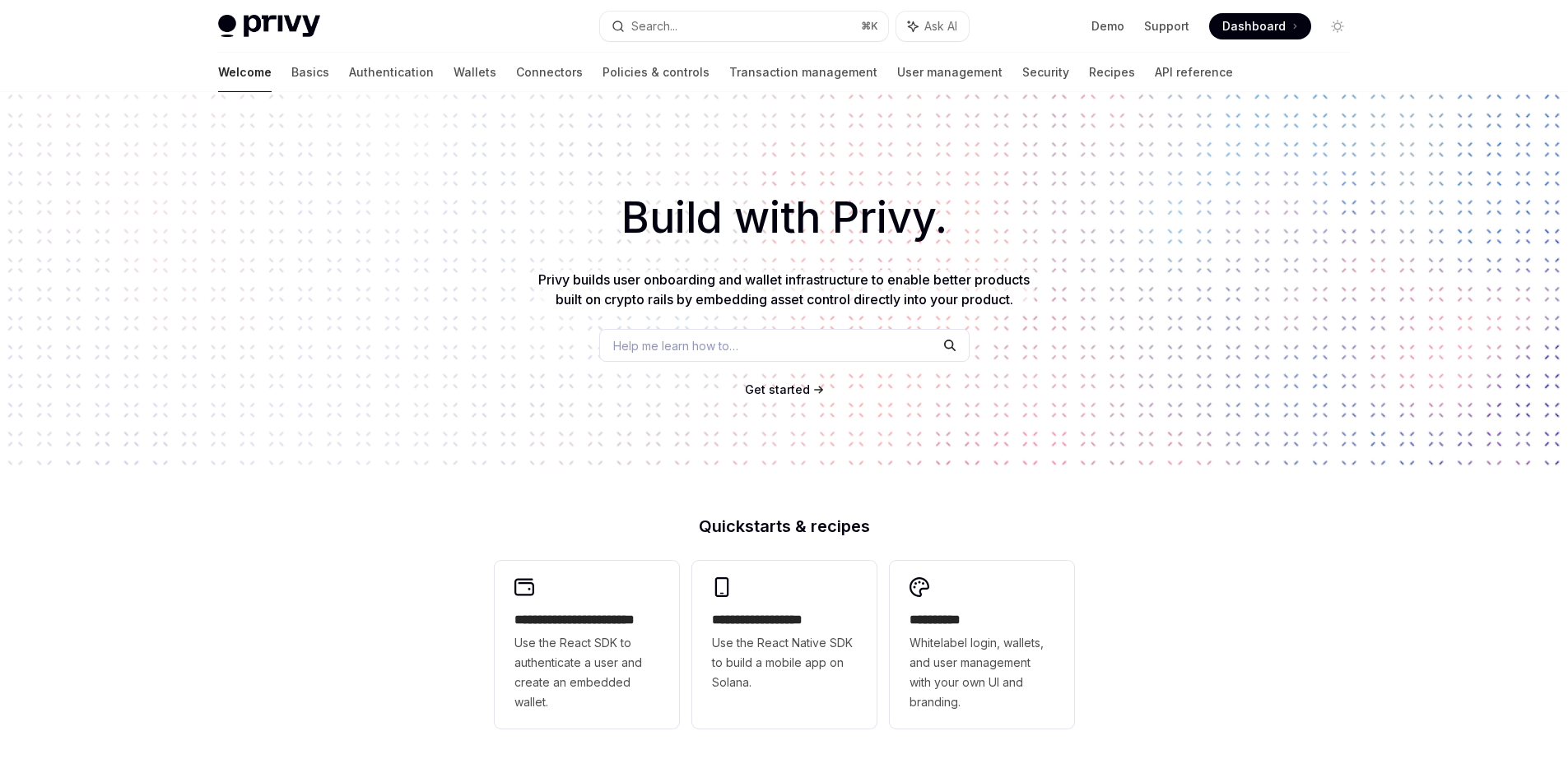
drag, startPoint x: 392, startPoint y: 77, endPoint x: 372, endPoint y: 78, distance: 20.0
click at [453, 77] on link "Wallets" at bounding box center [474, 72] width 43 height 39
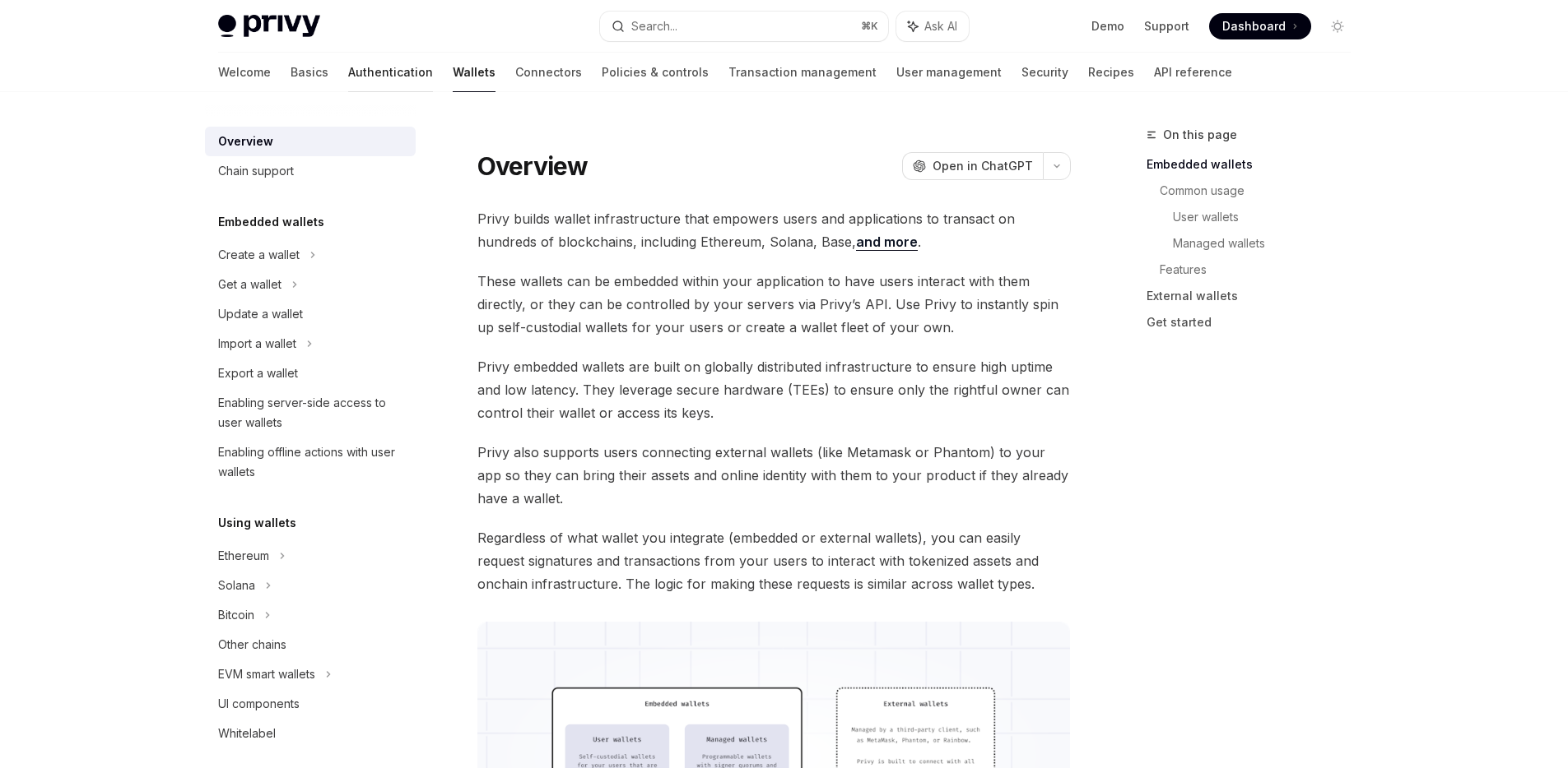
click at [348, 77] on link "Authentication" at bounding box center [390, 72] width 85 height 39
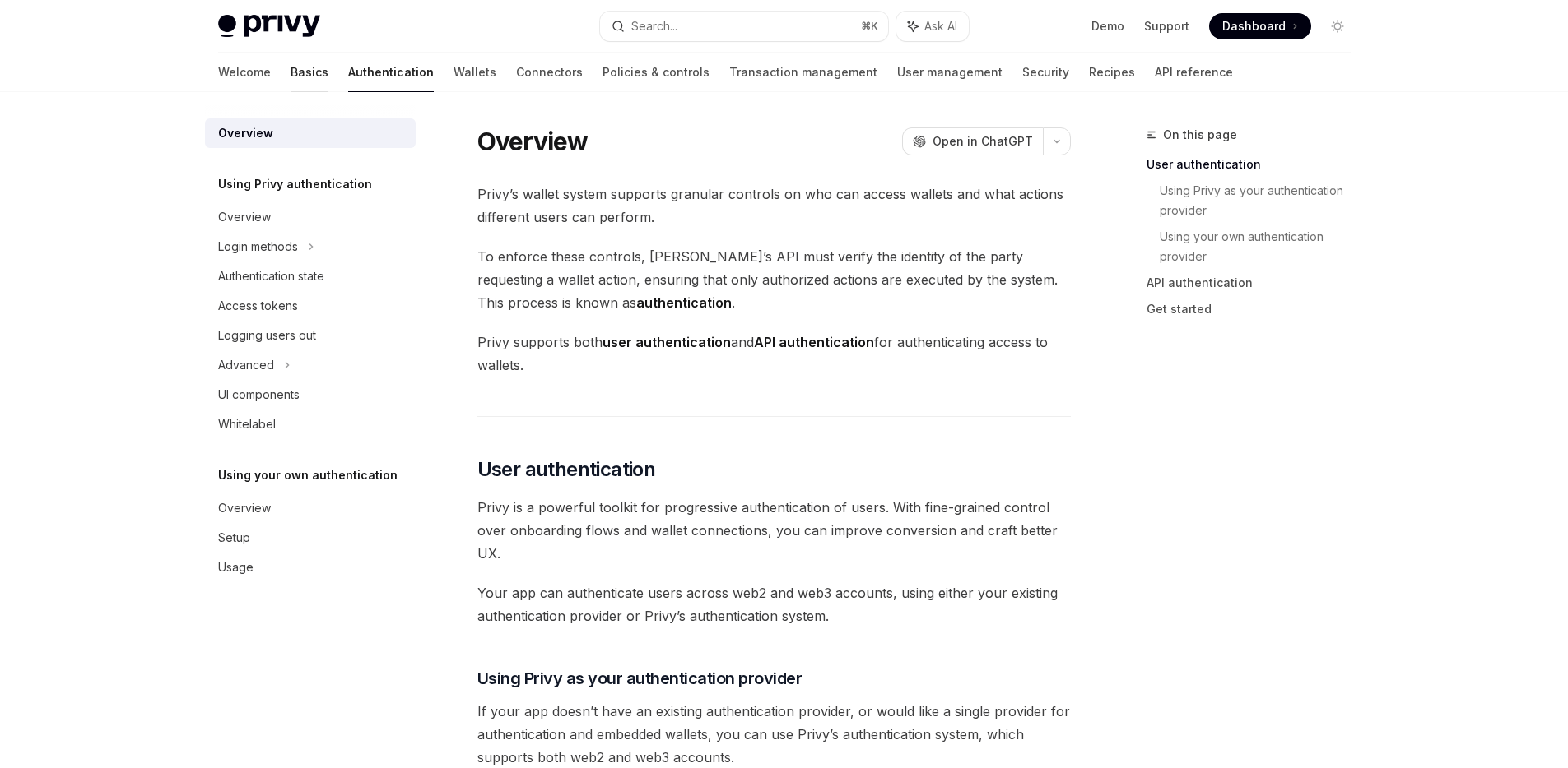
click at [291, 80] on link "Basics" at bounding box center [309, 72] width 38 height 39
type textarea "*"
